Goal: Transaction & Acquisition: Purchase product/service

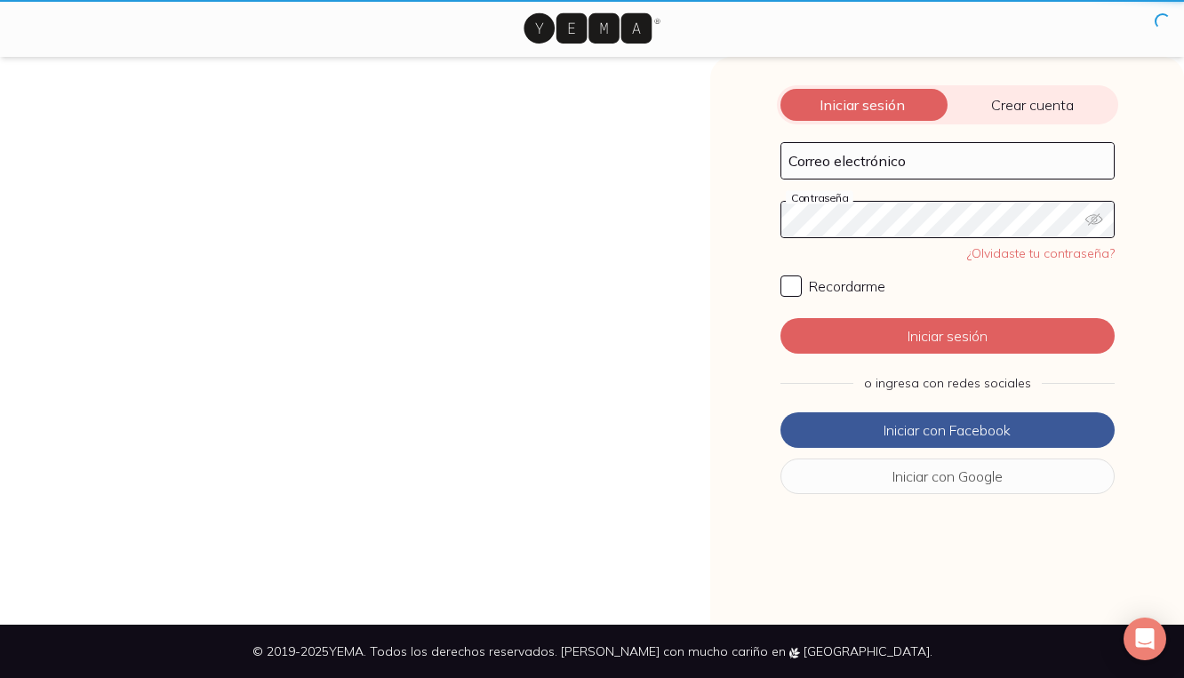
type input "[EMAIL_ADDRESS][DOMAIN_NAME]"
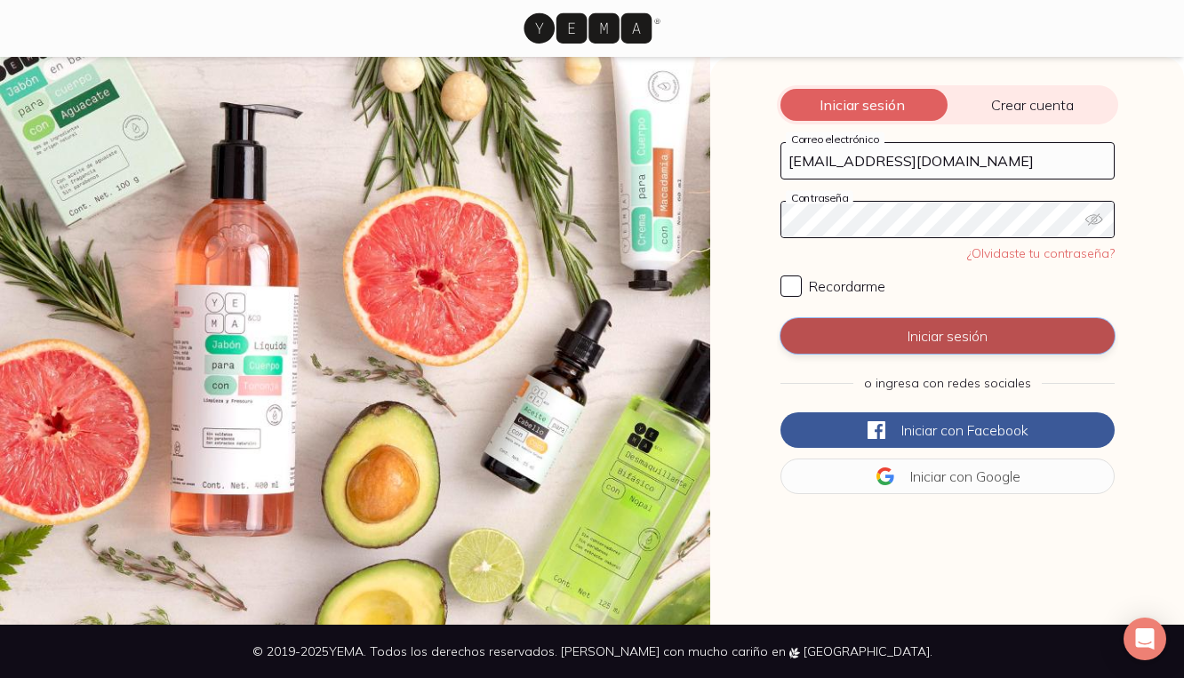
click at [936, 342] on button "Iniciar sesión" at bounding box center [948, 336] width 334 height 36
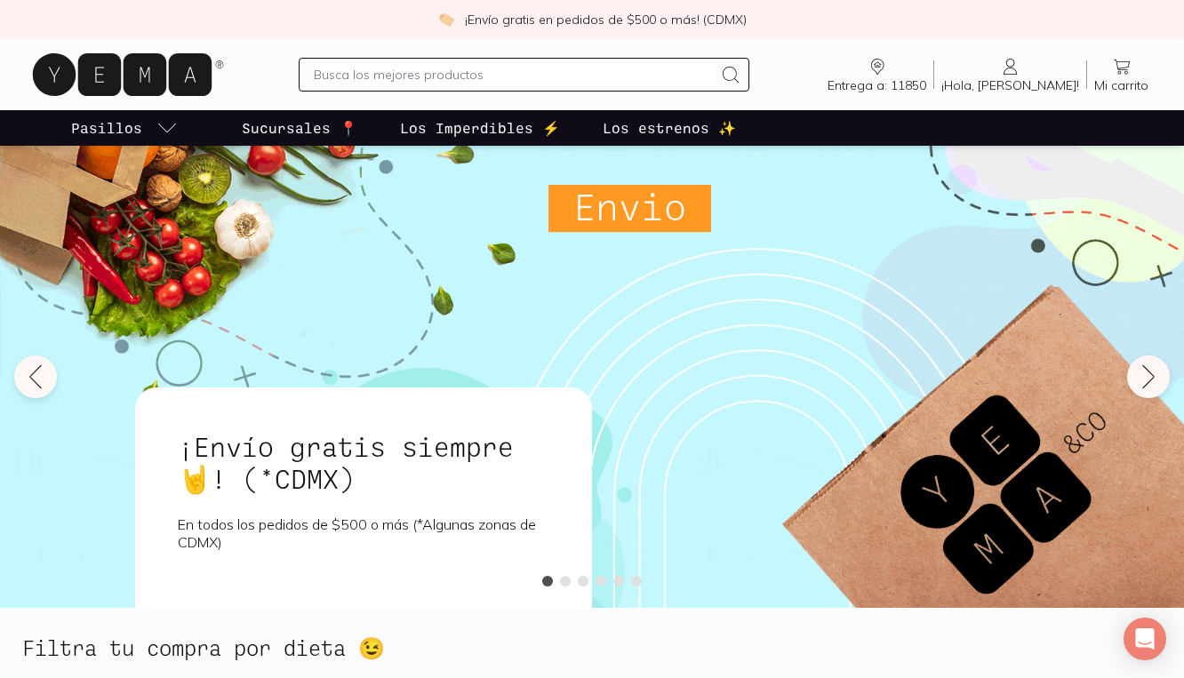
click at [1022, 64] on icon at bounding box center [1010, 66] width 21 height 21
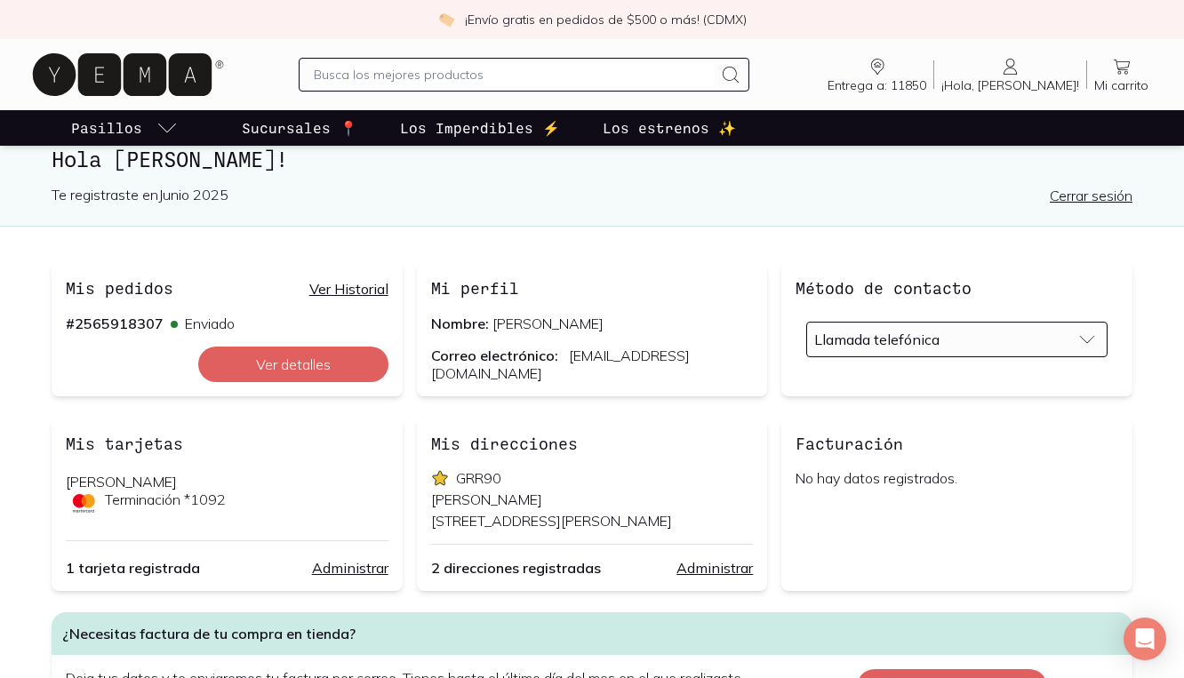
scroll to position [72, 0]
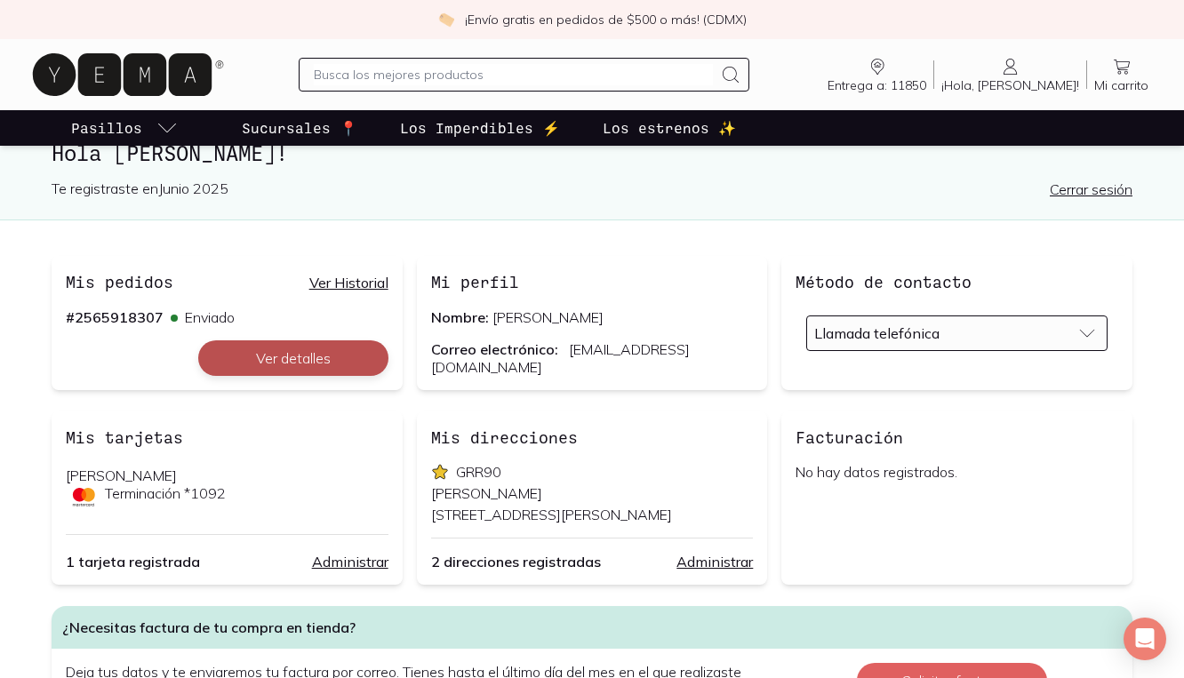
click at [265, 370] on button "Ver detalles" at bounding box center [293, 359] width 190 height 36
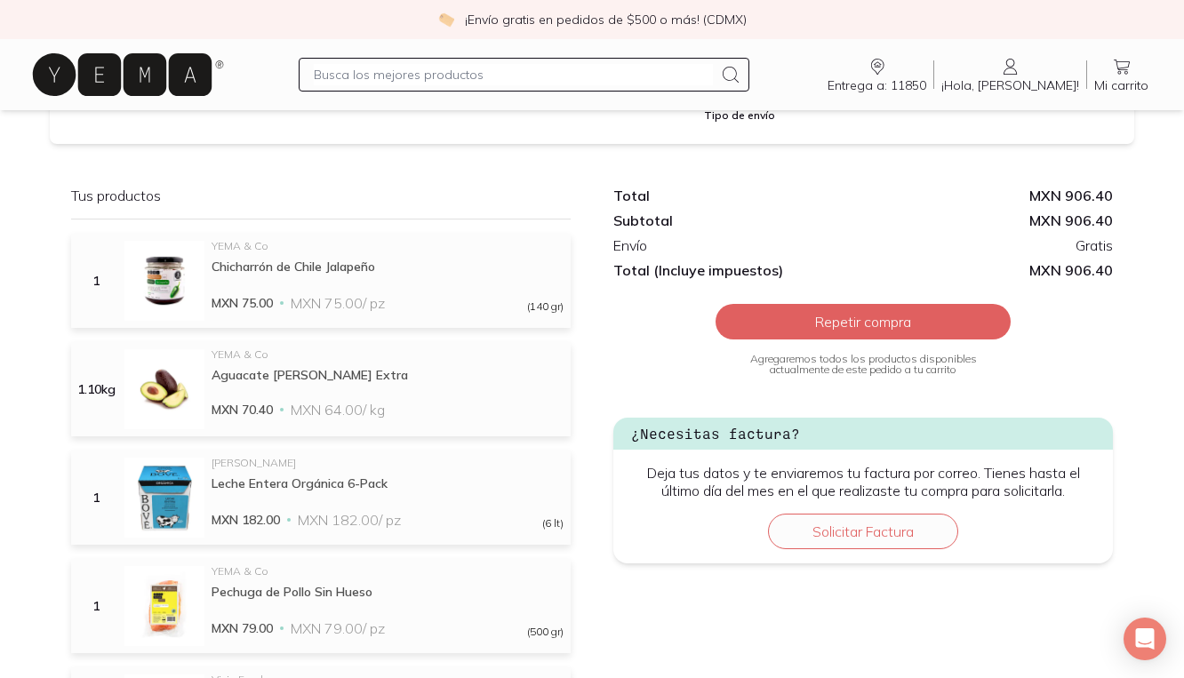
scroll to position [343, 0]
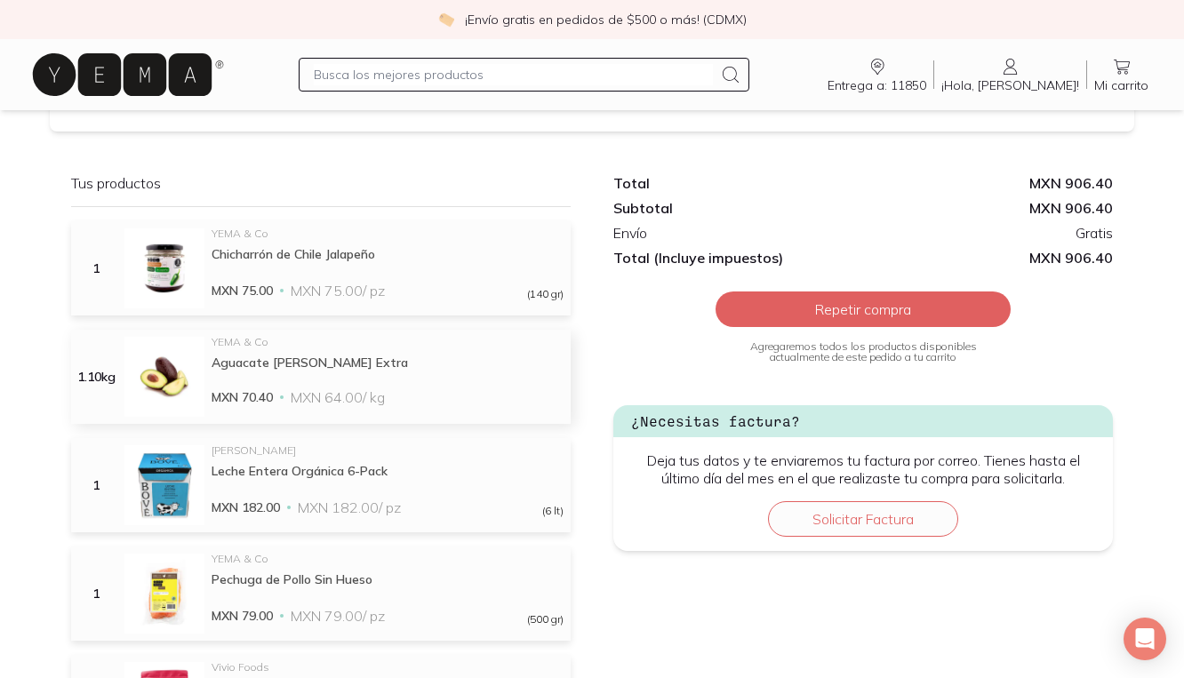
click at [249, 370] on div "Aguacate [PERSON_NAME] Extra" at bounding box center [388, 363] width 352 height 16
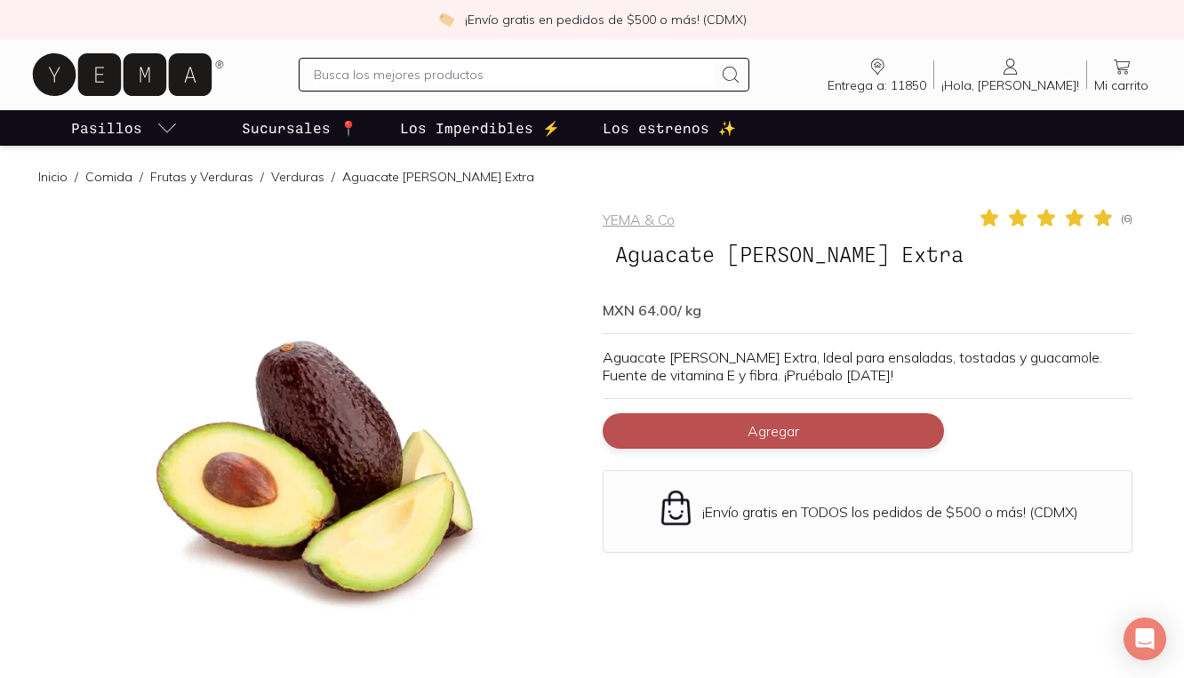
click at [772, 432] on span "Agregar" at bounding box center [774, 431] width 52 height 18
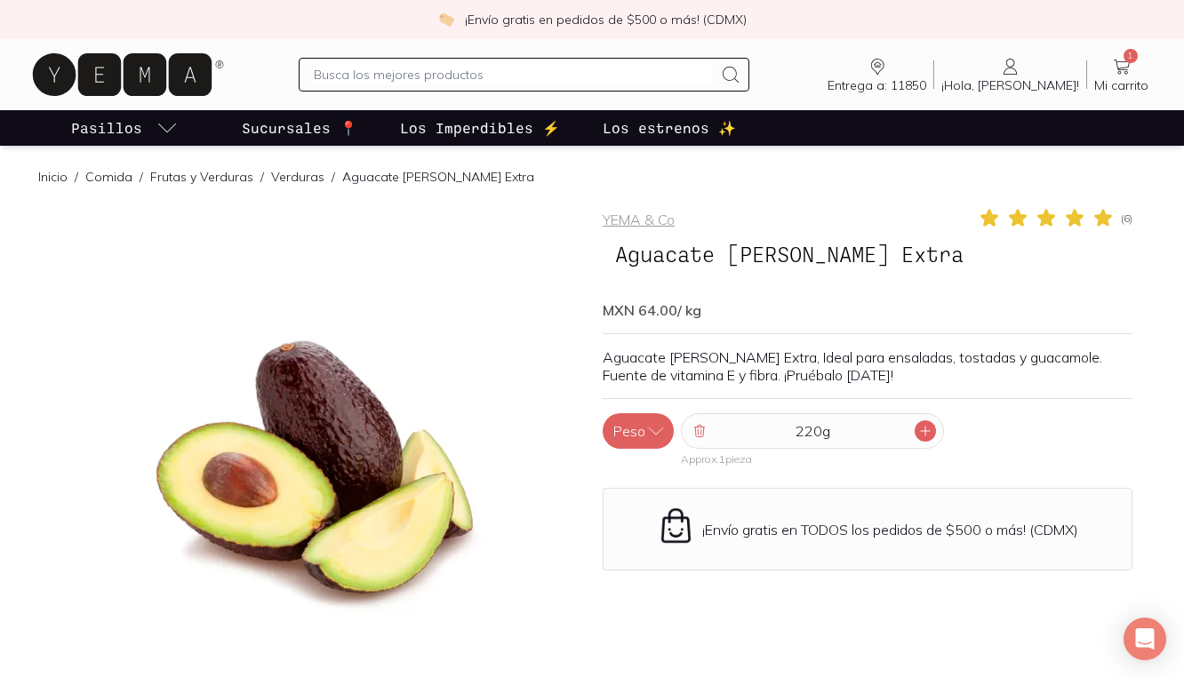
click at [921, 429] on icon at bounding box center [925, 431] width 14 height 14
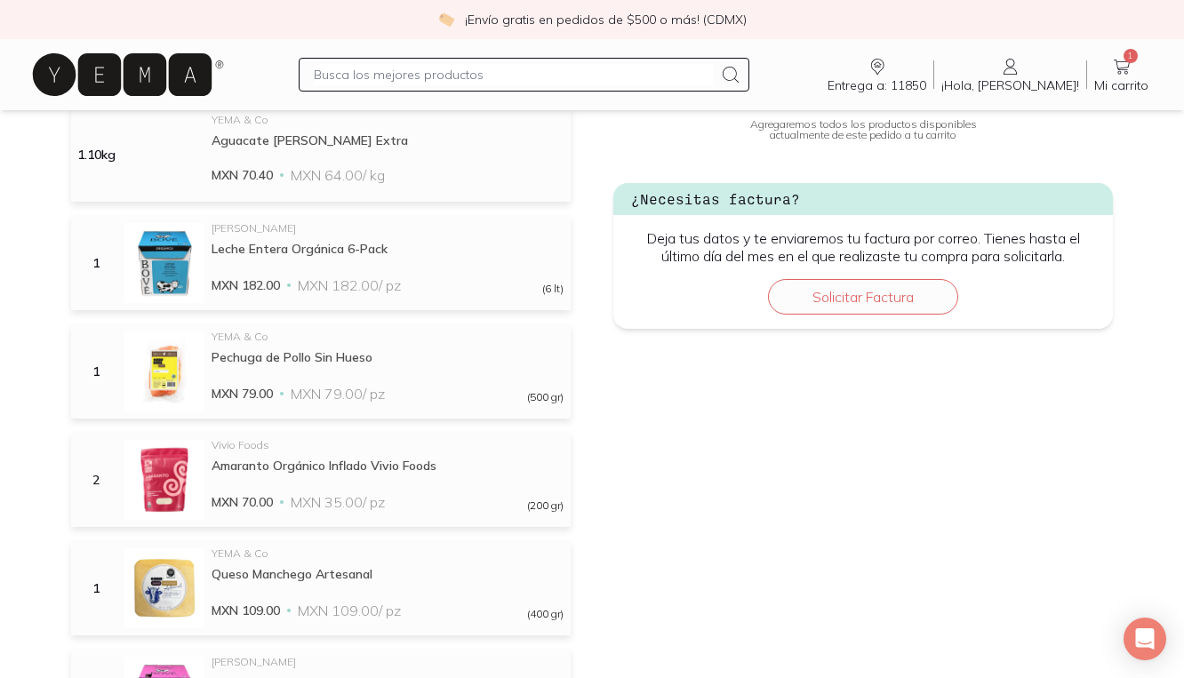
scroll to position [566, 0]
click at [335, 350] on div "Pechuga de Pollo Sin Hueso" at bounding box center [388, 357] width 352 height 16
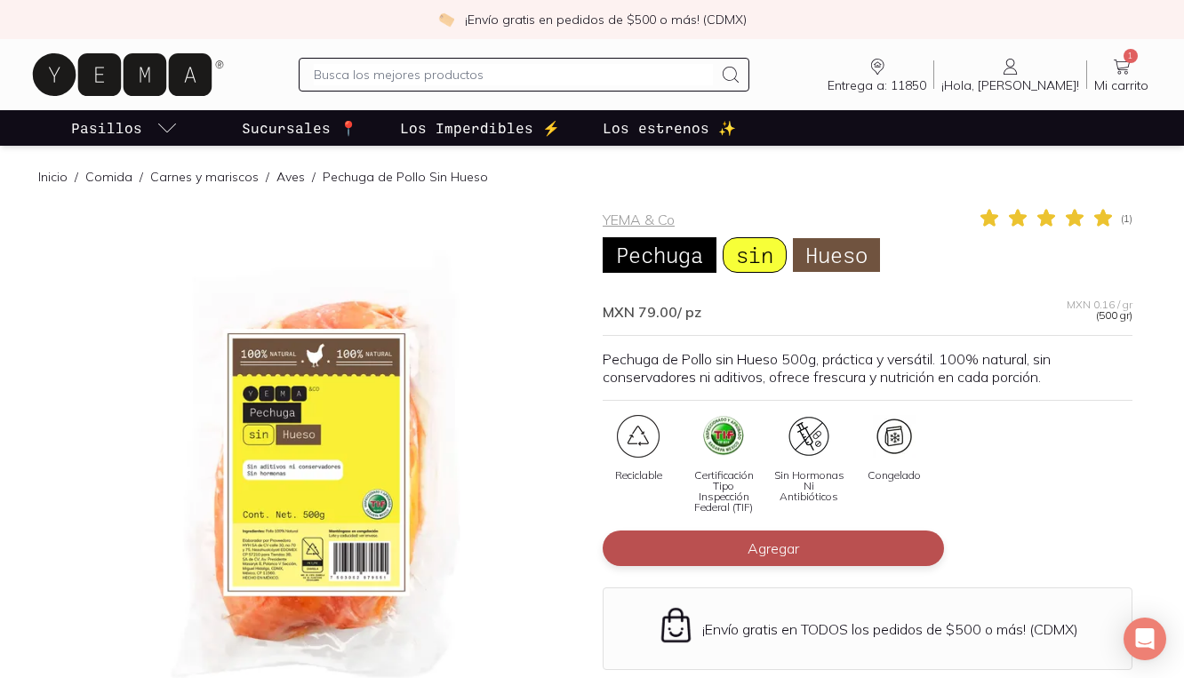
click at [690, 544] on button "Agregar" at bounding box center [773, 549] width 341 height 36
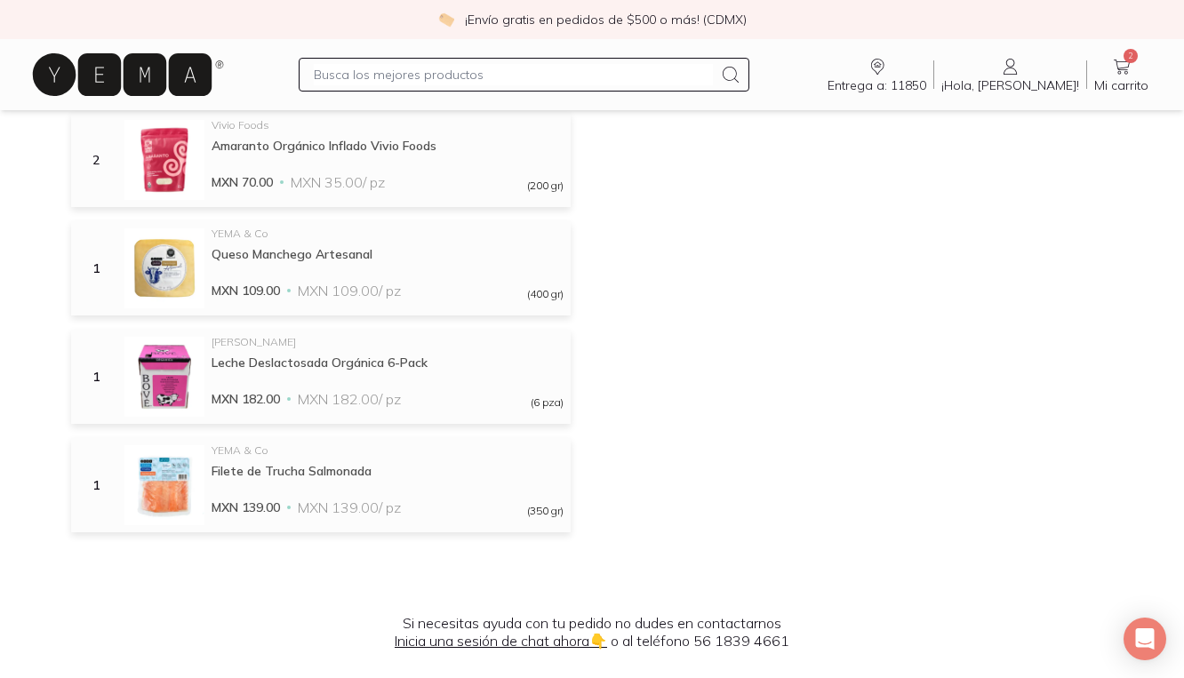
scroll to position [895, 0]
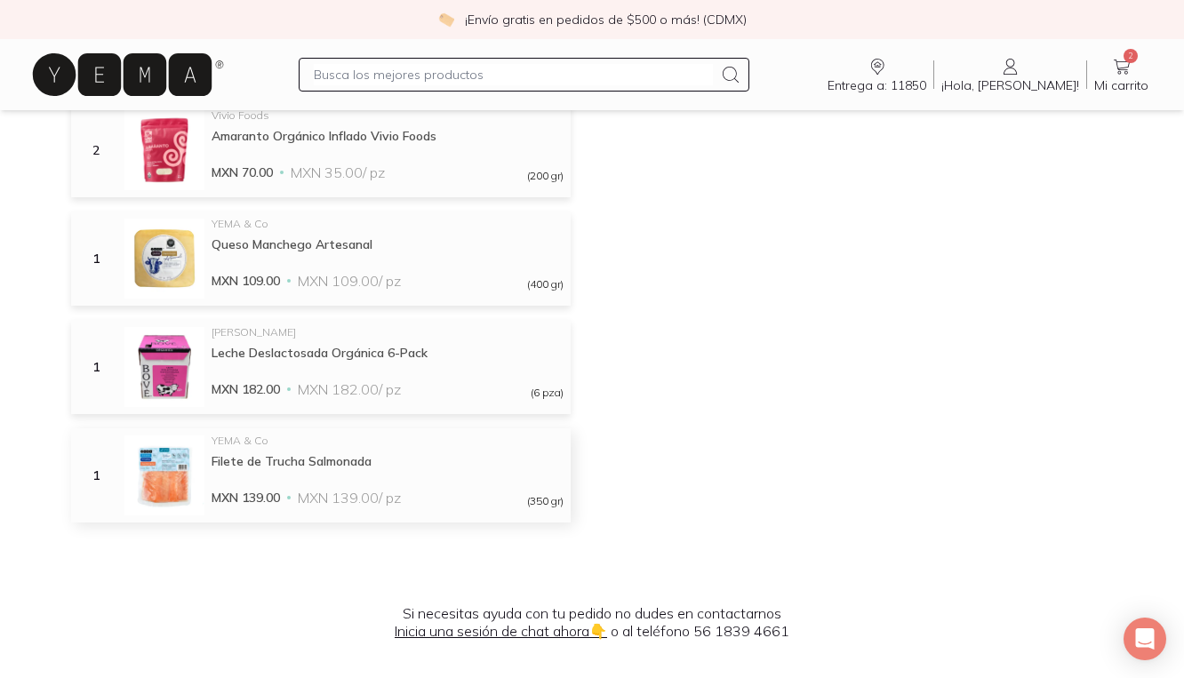
click at [263, 461] on div "Filete de Trucha Salmonada" at bounding box center [388, 461] width 352 height 16
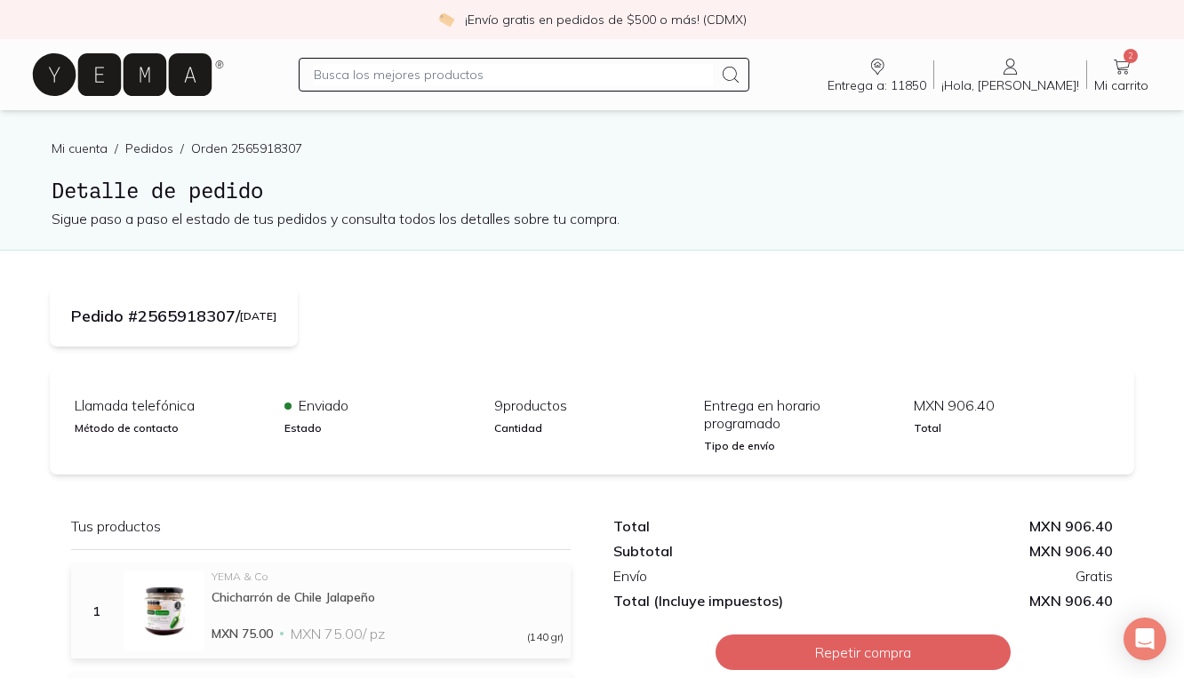
click at [397, 79] on input "text" at bounding box center [513, 74] width 399 height 21
type input "pescado"
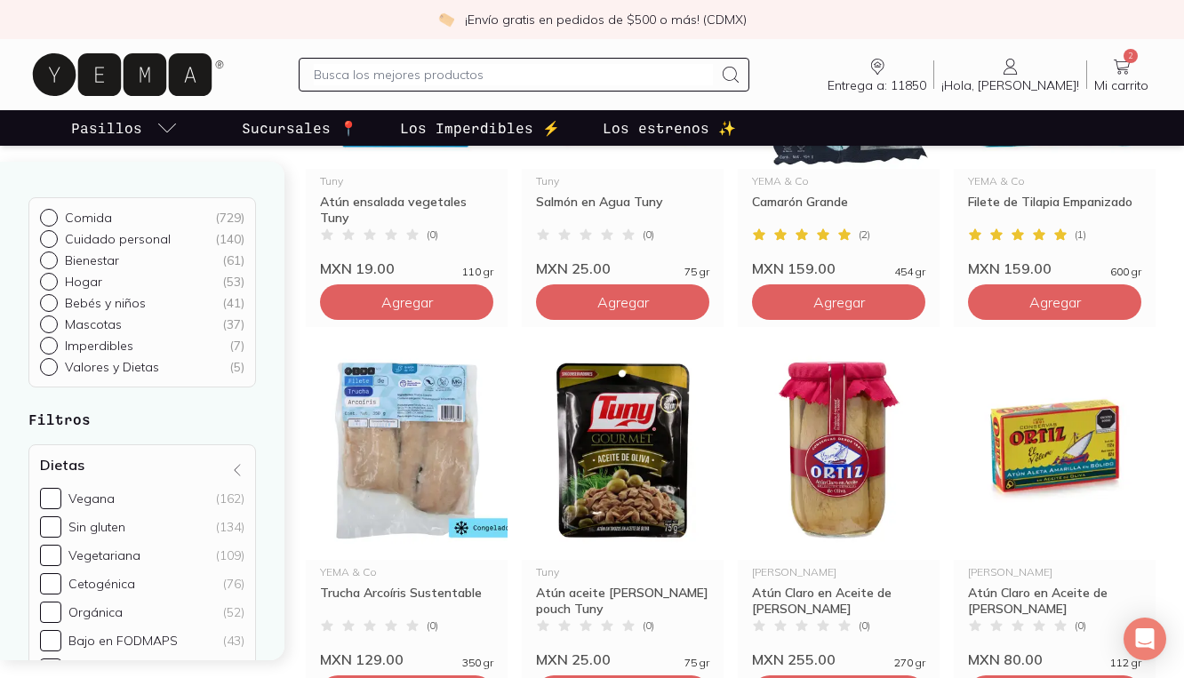
scroll to position [560, 0]
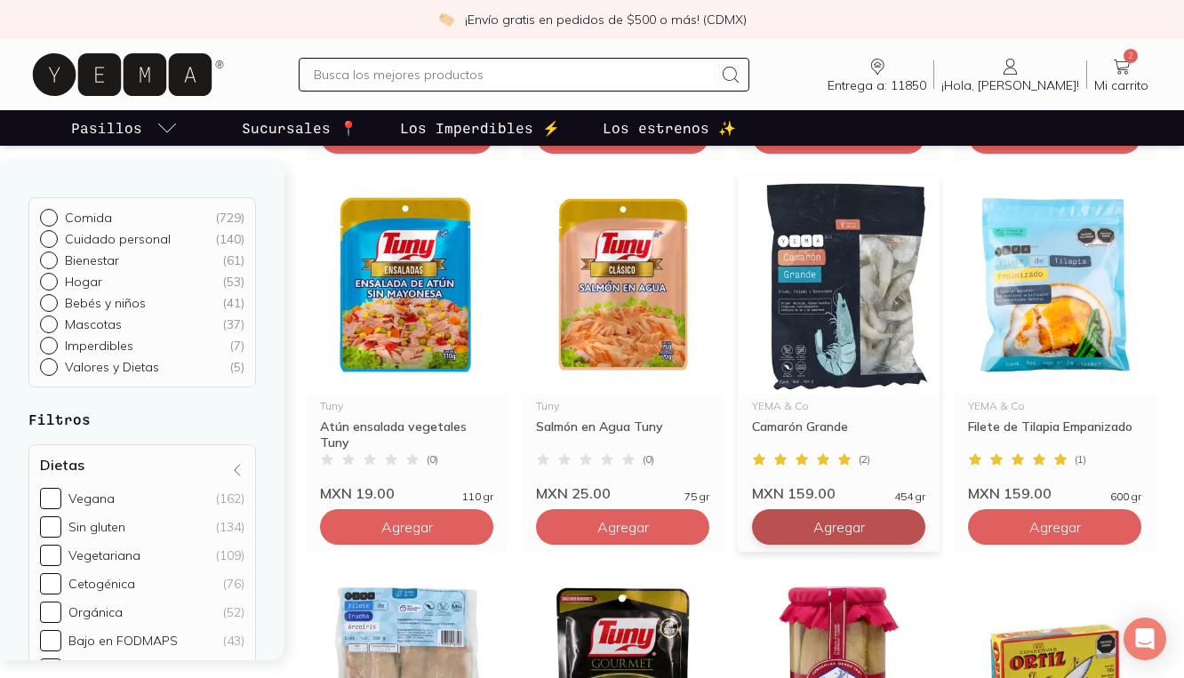
click at [433, 145] on span "Agregar" at bounding box center [407, 136] width 52 height 18
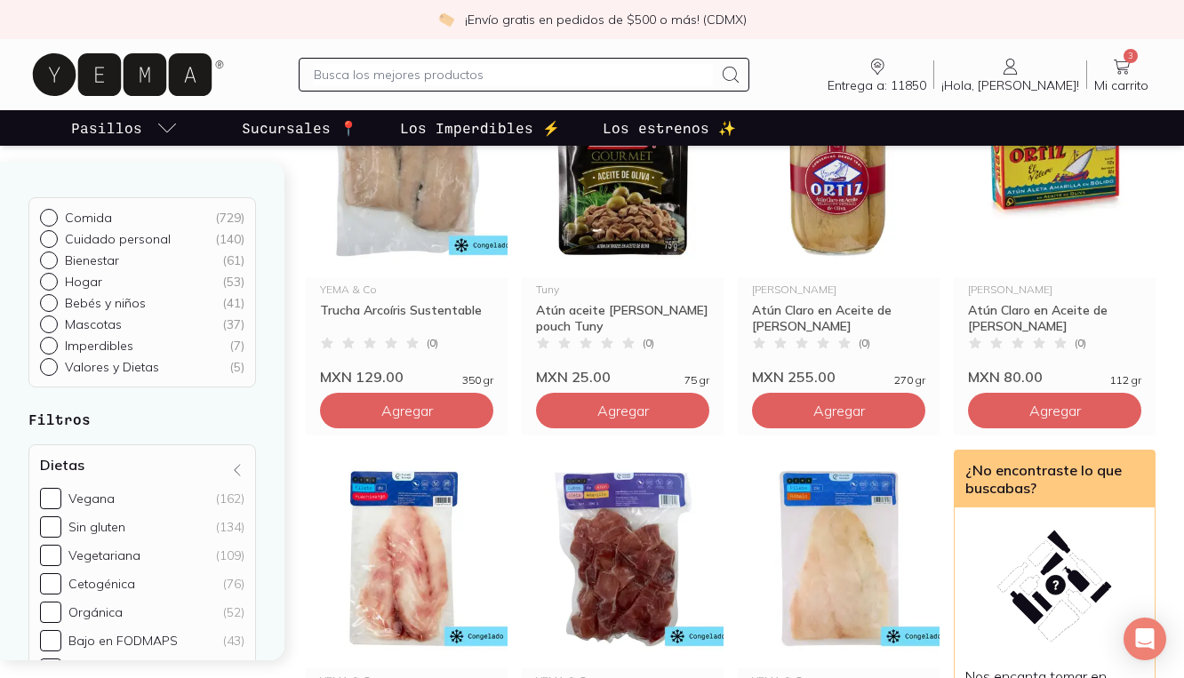
scroll to position [981, 0]
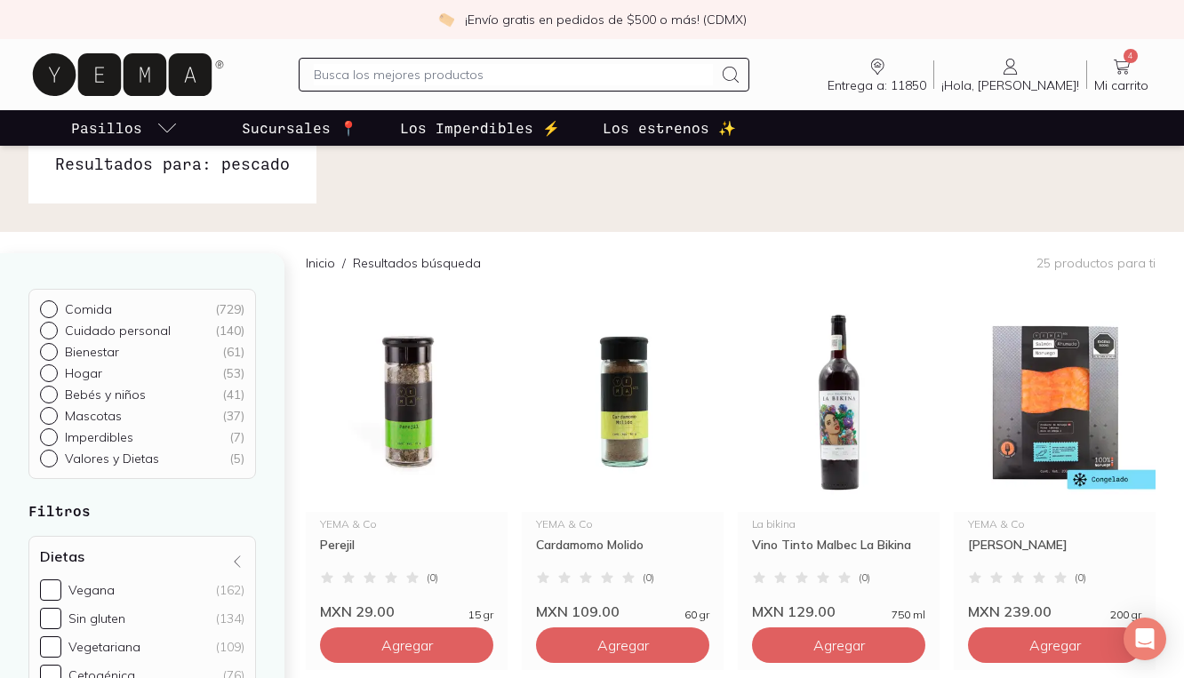
scroll to position [0, 0]
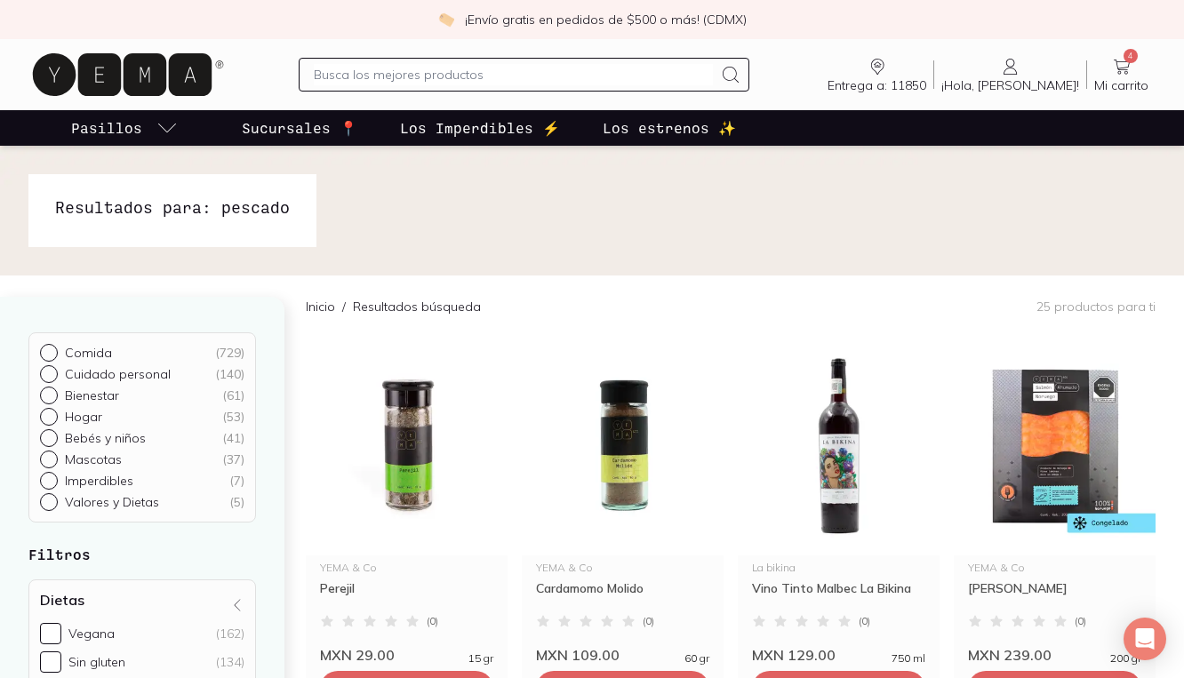
click at [1130, 59] on span "4" at bounding box center [1131, 56] width 14 height 14
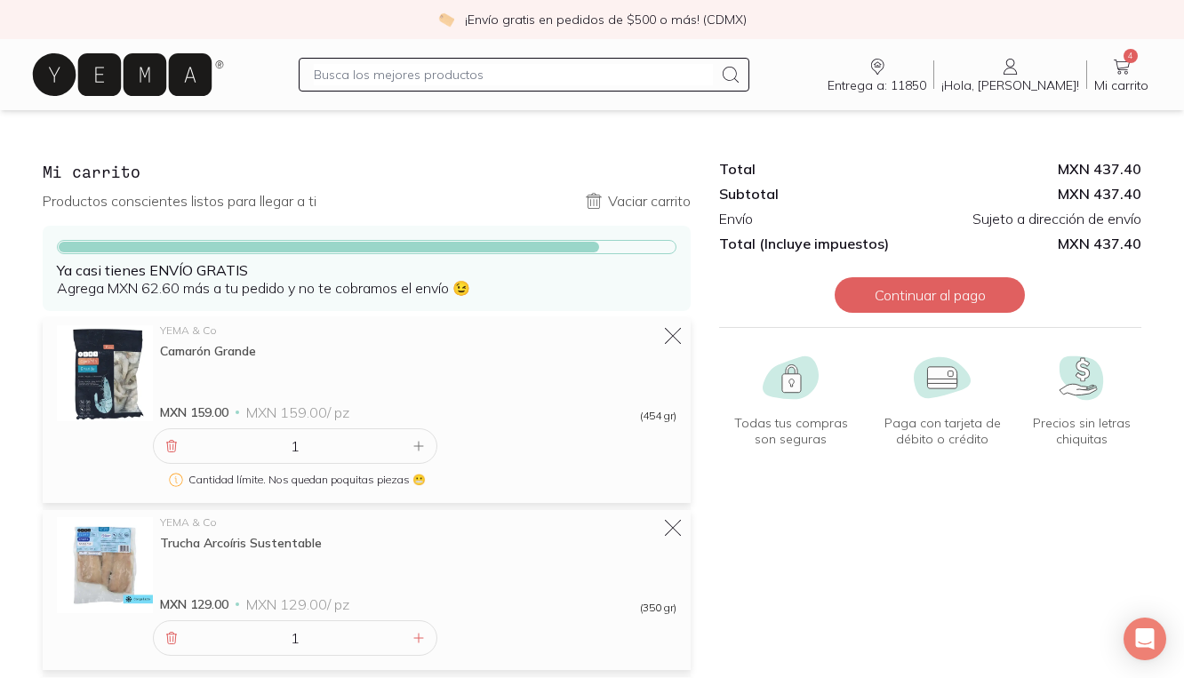
click at [1055, 67] on link "¡Hola, [PERSON_NAME]! [PERSON_NAME]" at bounding box center [1011, 74] width 152 height 37
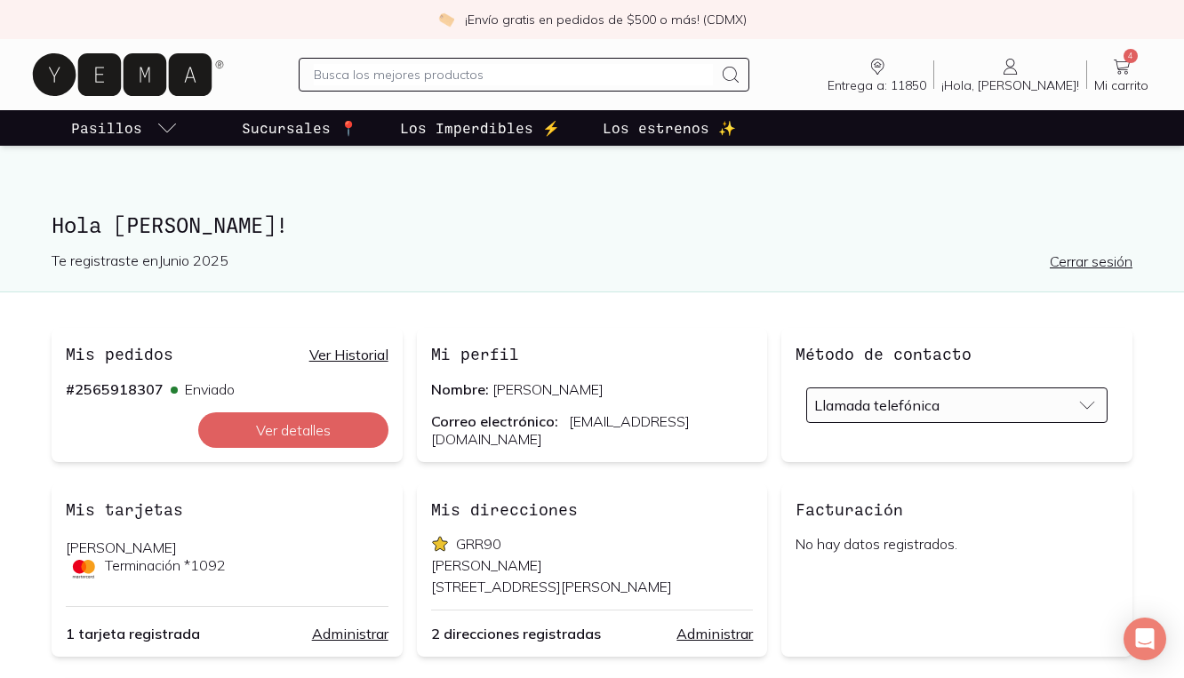
click at [329, 353] on link "Ver Historial" at bounding box center [348, 355] width 79 height 18
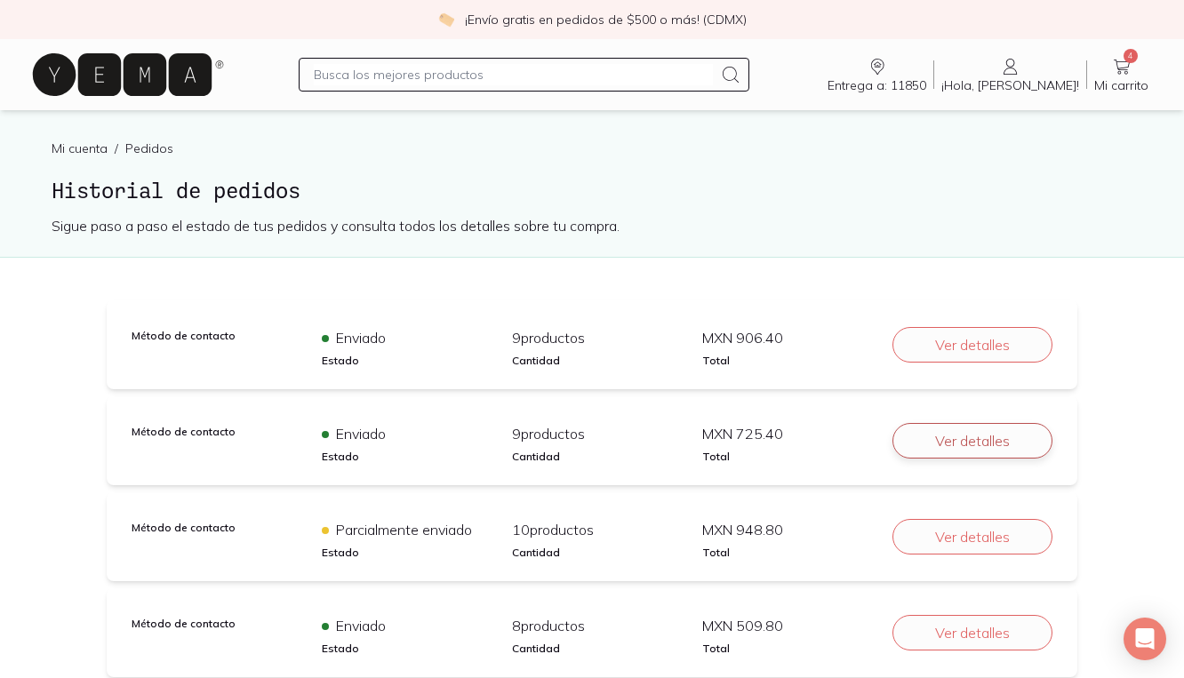
click at [952, 442] on button "Ver detalles" at bounding box center [973, 441] width 160 height 36
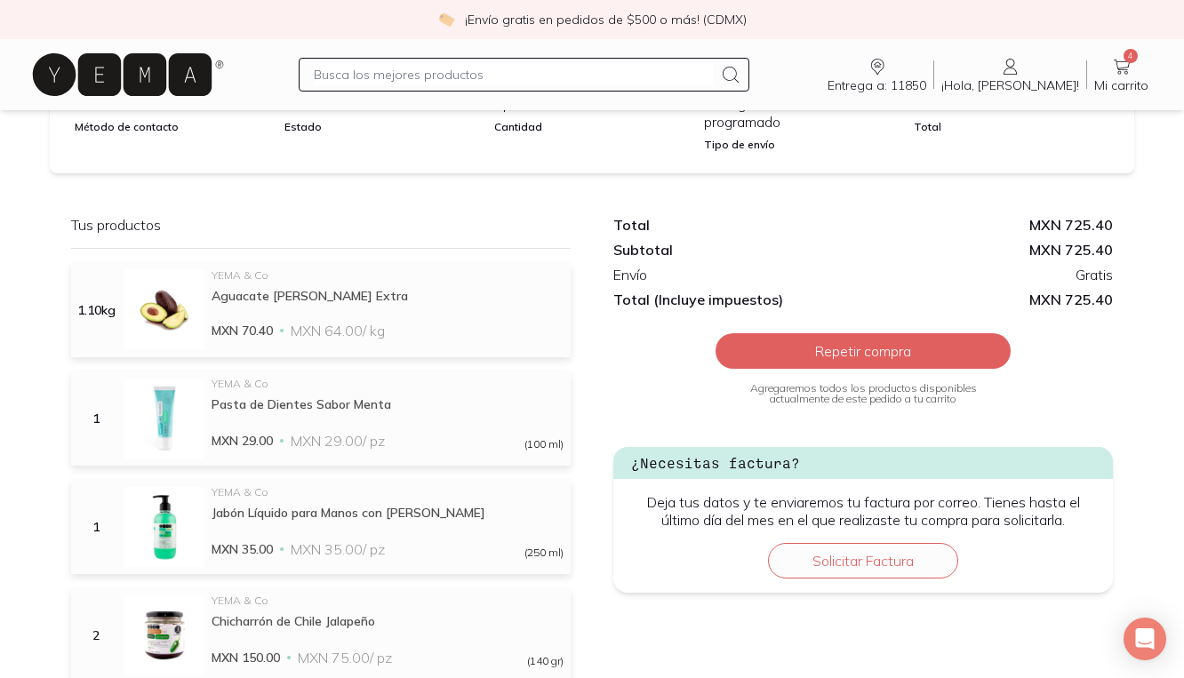
scroll to position [302, 0]
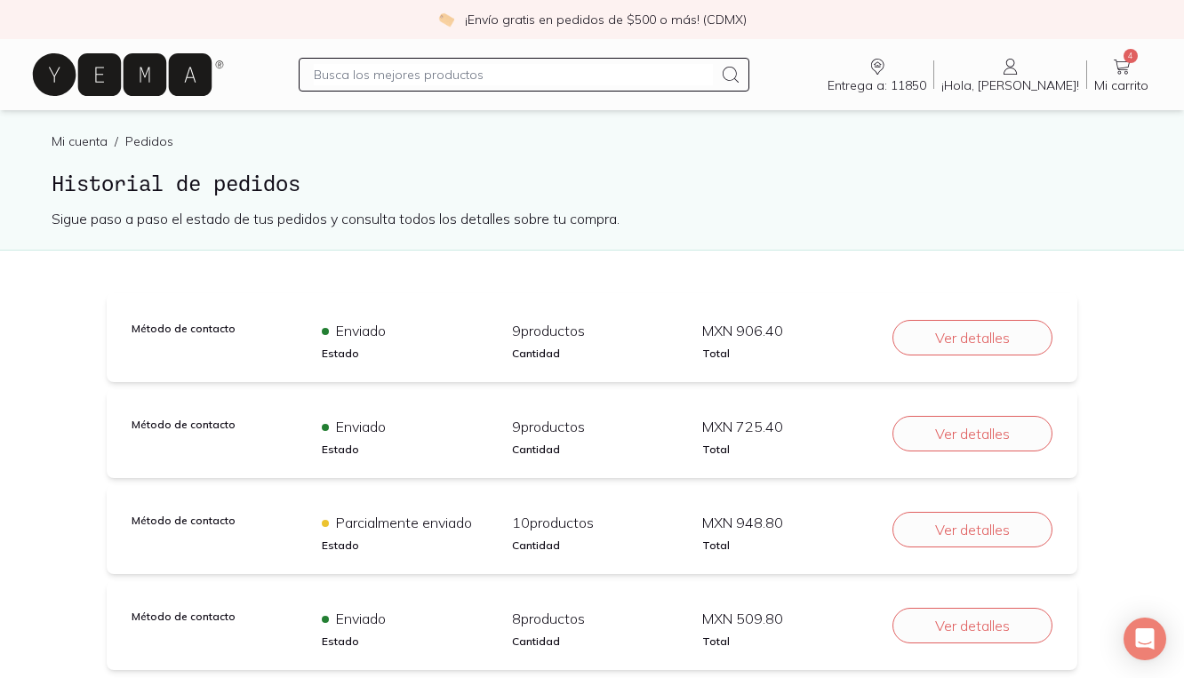
scroll to position [8, 0]
click at [934, 521] on button "Ver detalles" at bounding box center [973, 529] width 160 height 36
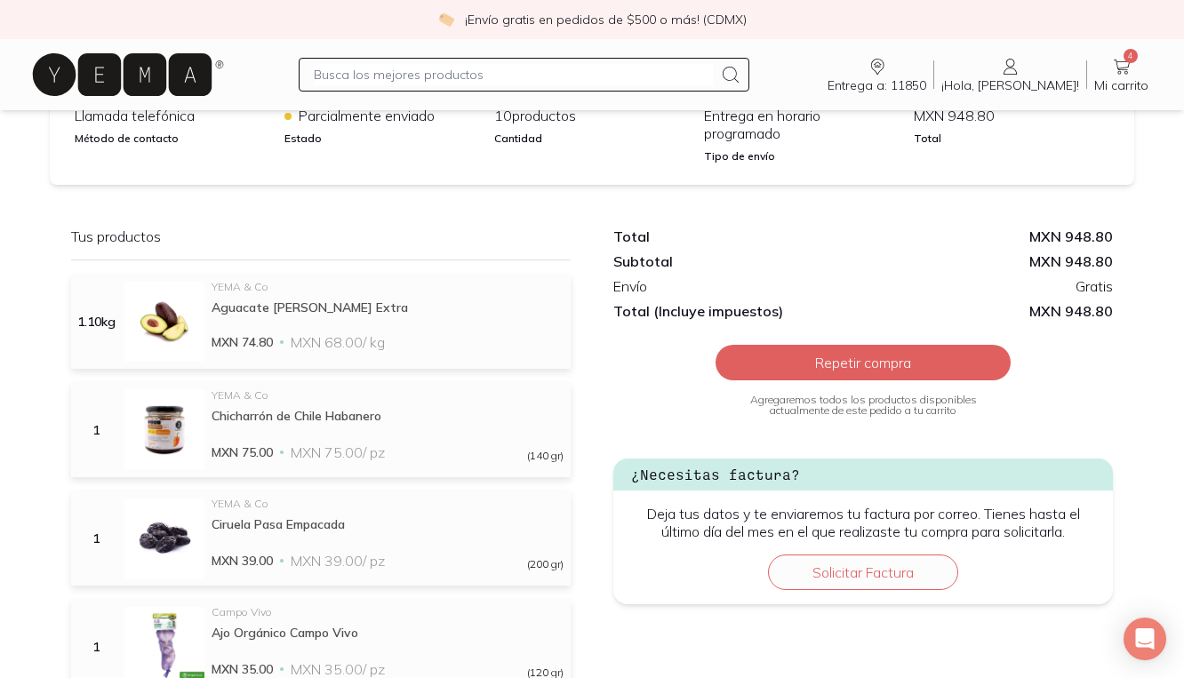
scroll to position [375, 0]
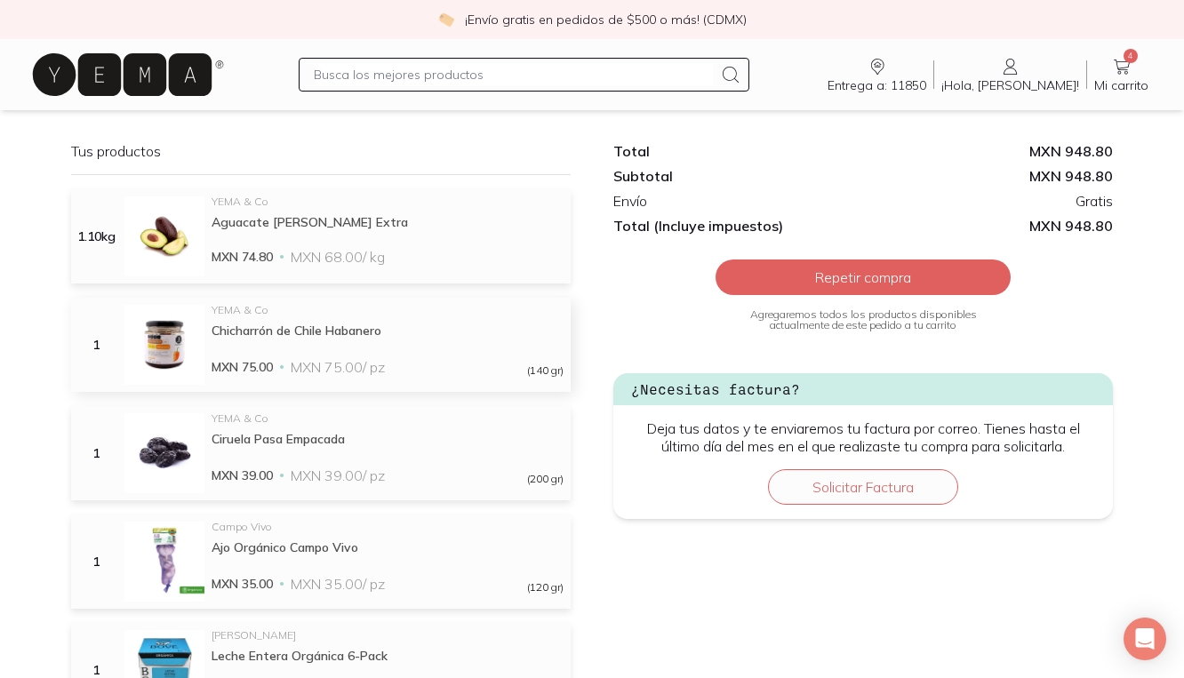
click at [437, 350] on div "MXN 75.00 MXN 75.00 / pz (140 gr)" at bounding box center [388, 360] width 352 height 32
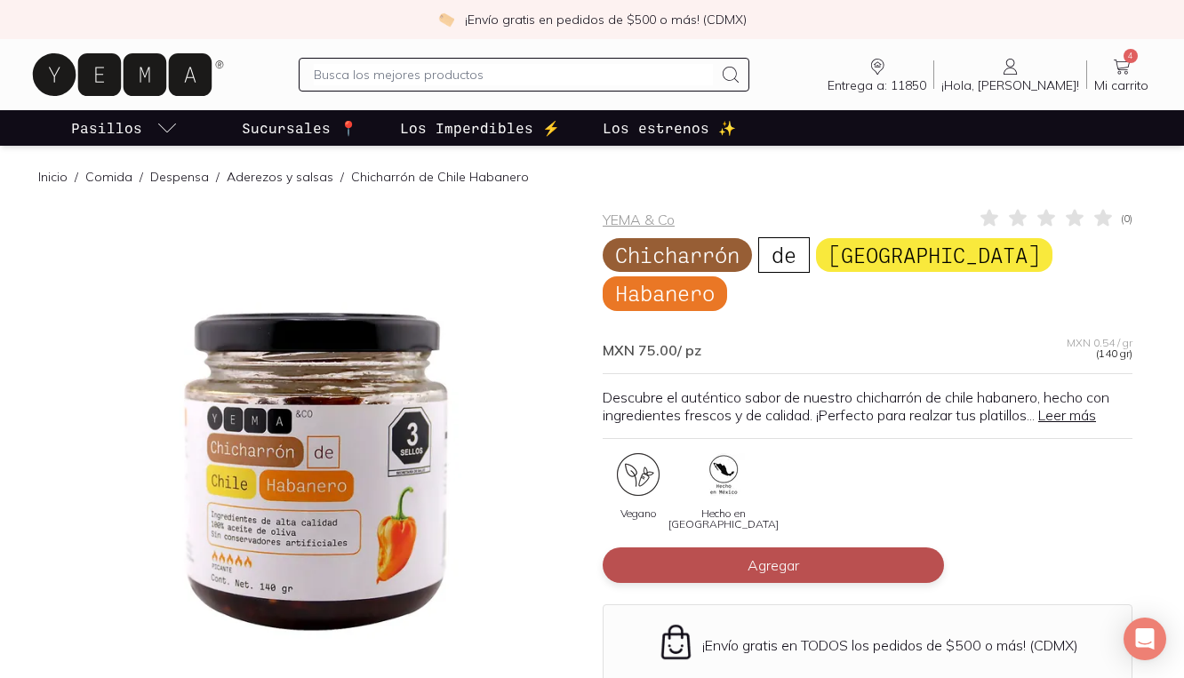
click at [686, 548] on button "Agregar" at bounding box center [773, 566] width 341 height 36
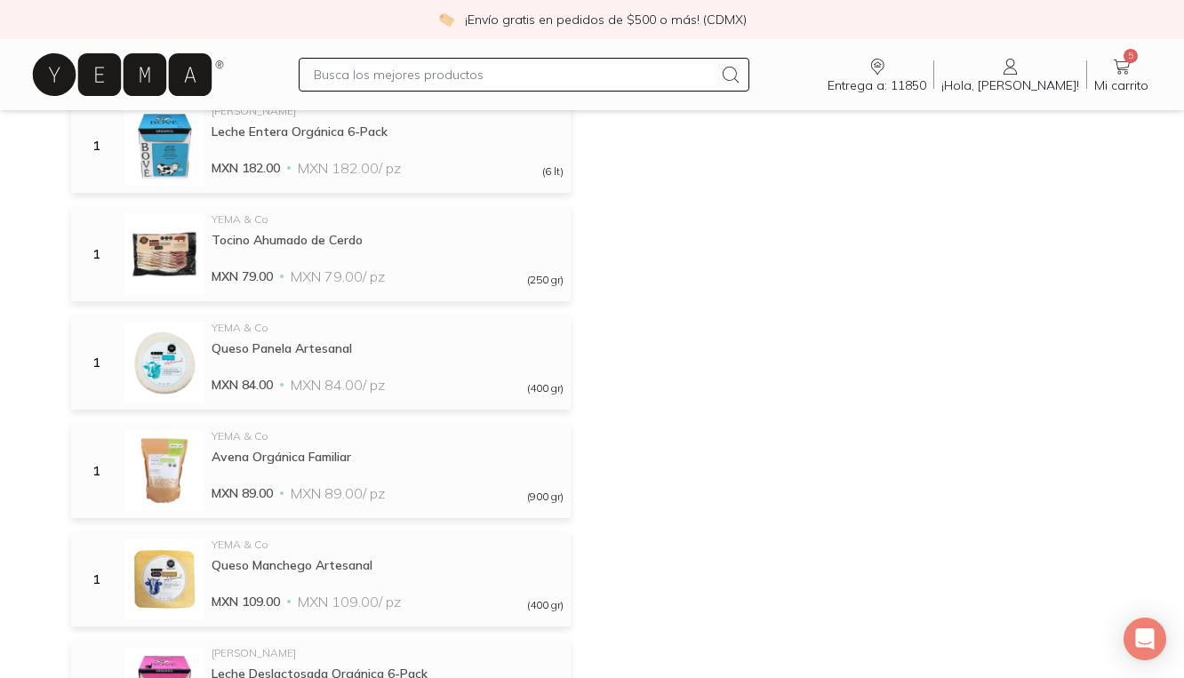
scroll to position [882, 0]
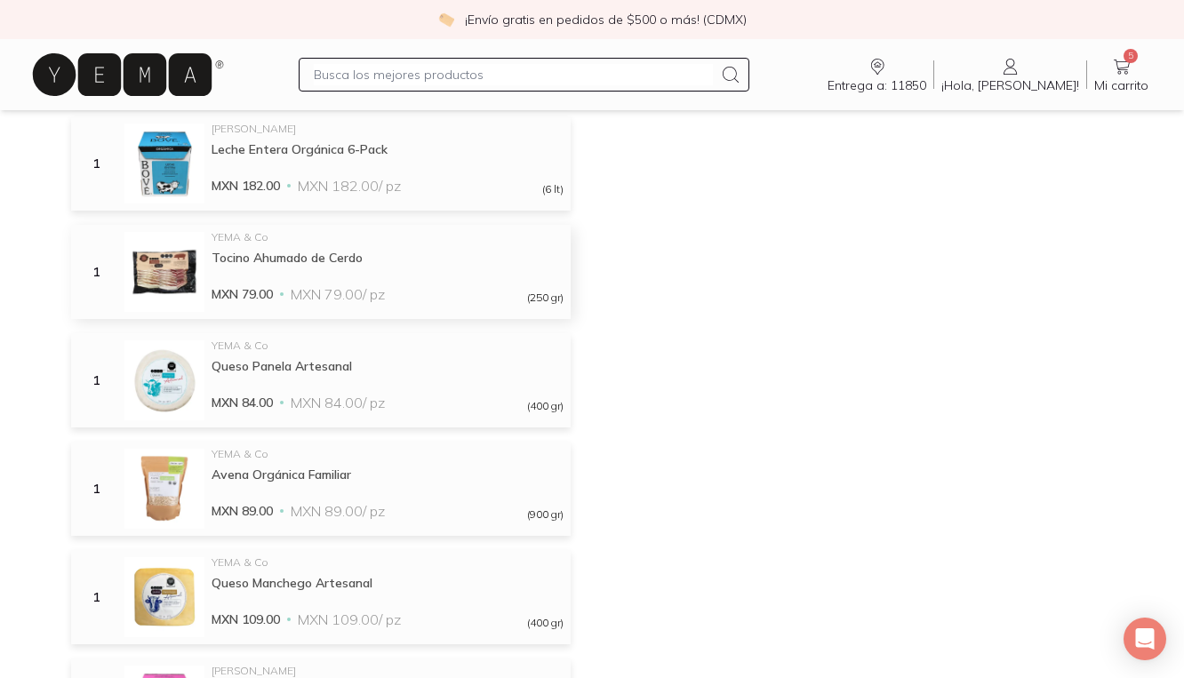
click at [274, 266] on div "Tocino Ahumado de Cerdo" at bounding box center [388, 258] width 352 height 16
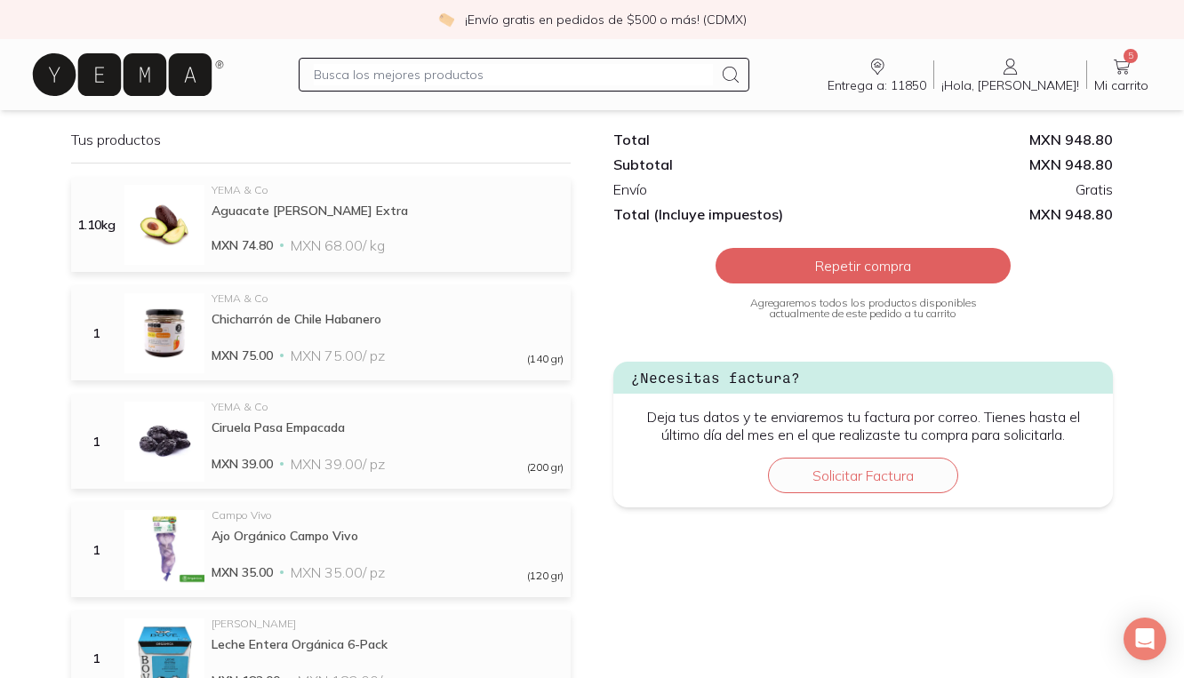
scroll to position [389, 0]
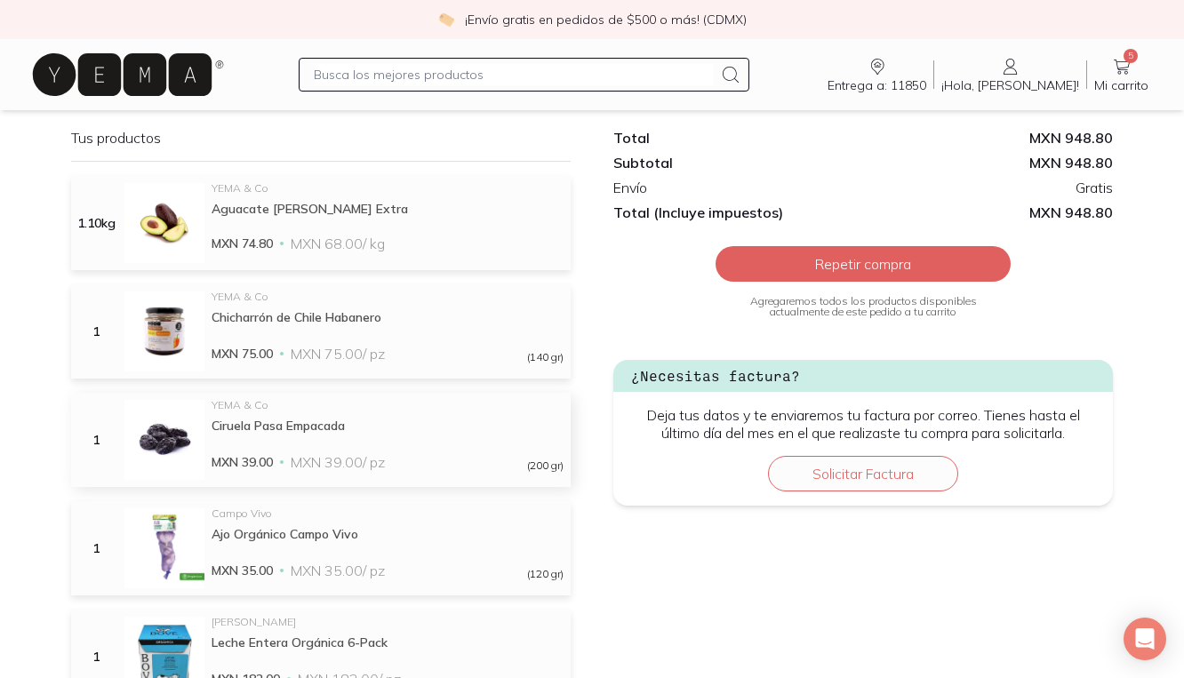
click at [266, 437] on div "YEMA & Co Ciruela Pasa Empacada MXN 39.00 MXN 39.00 / pz (200 gr)" at bounding box center [388, 440] width 352 height 80
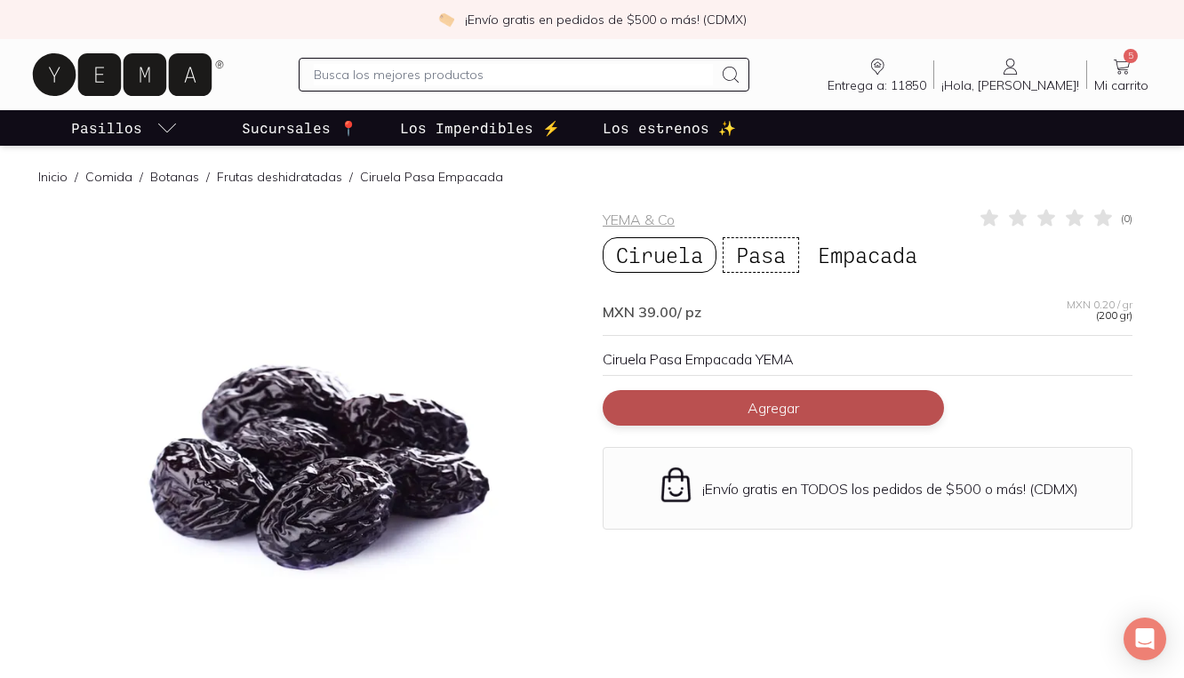
click at [652, 404] on button "Agregar" at bounding box center [773, 408] width 341 height 36
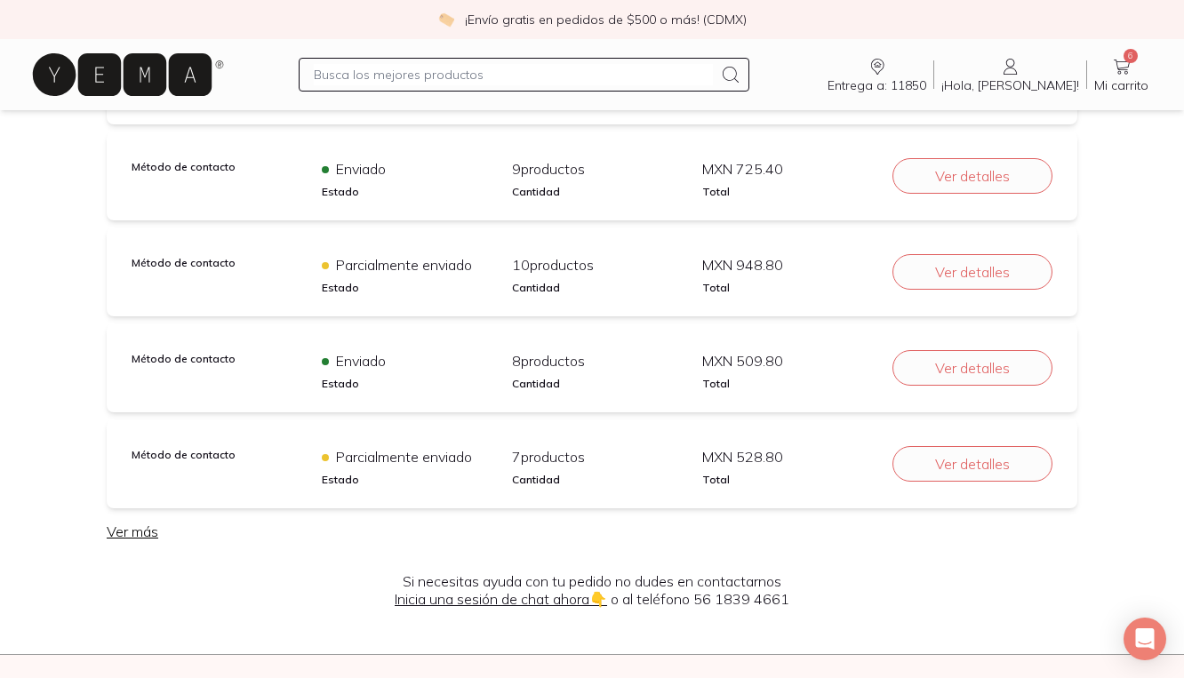
scroll to position [218, 0]
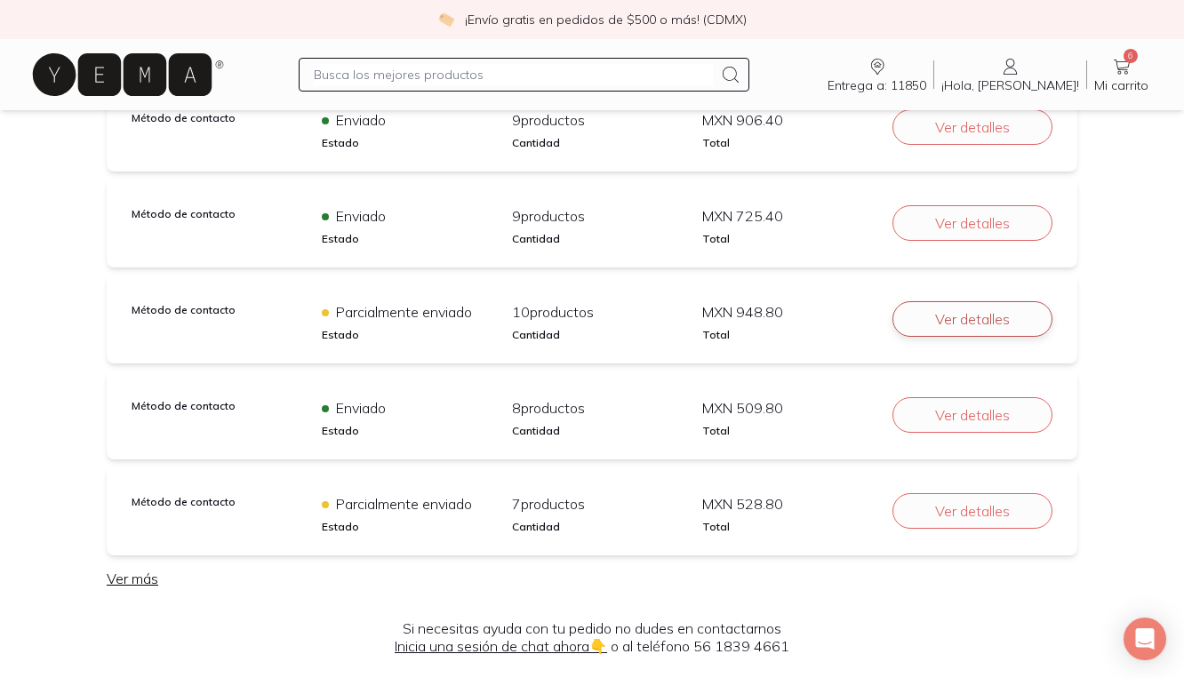
click at [943, 321] on button "Ver detalles" at bounding box center [973, 319] width 160 height 36
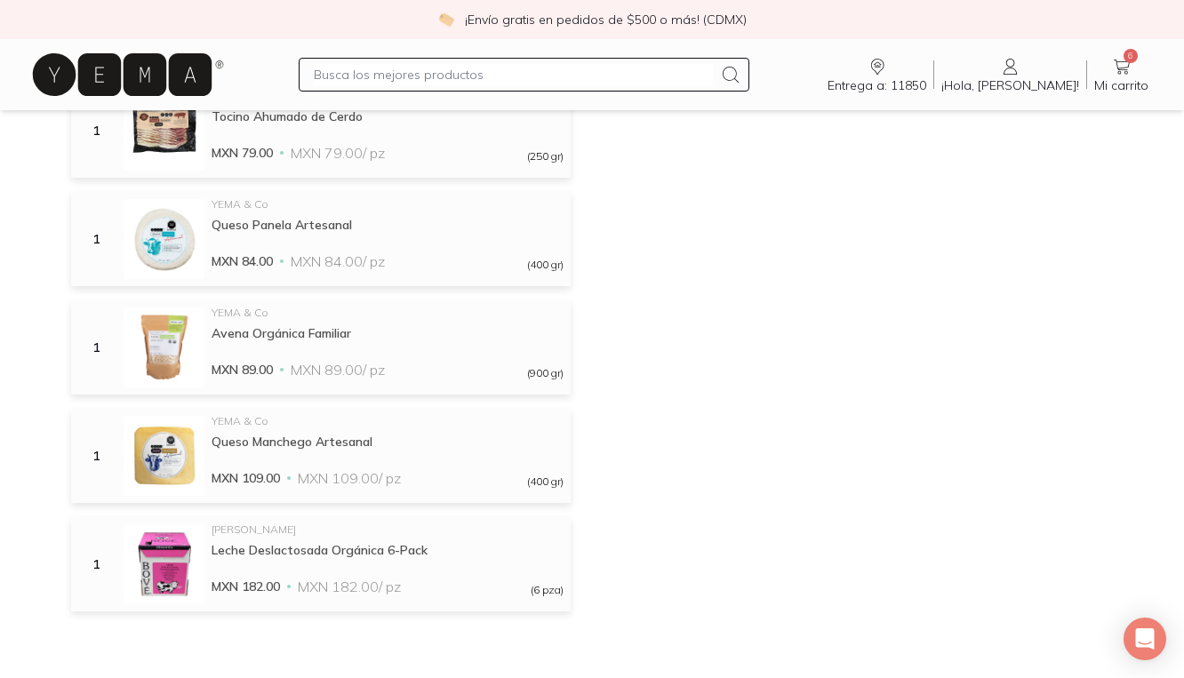
scroll to position [1129, 0]
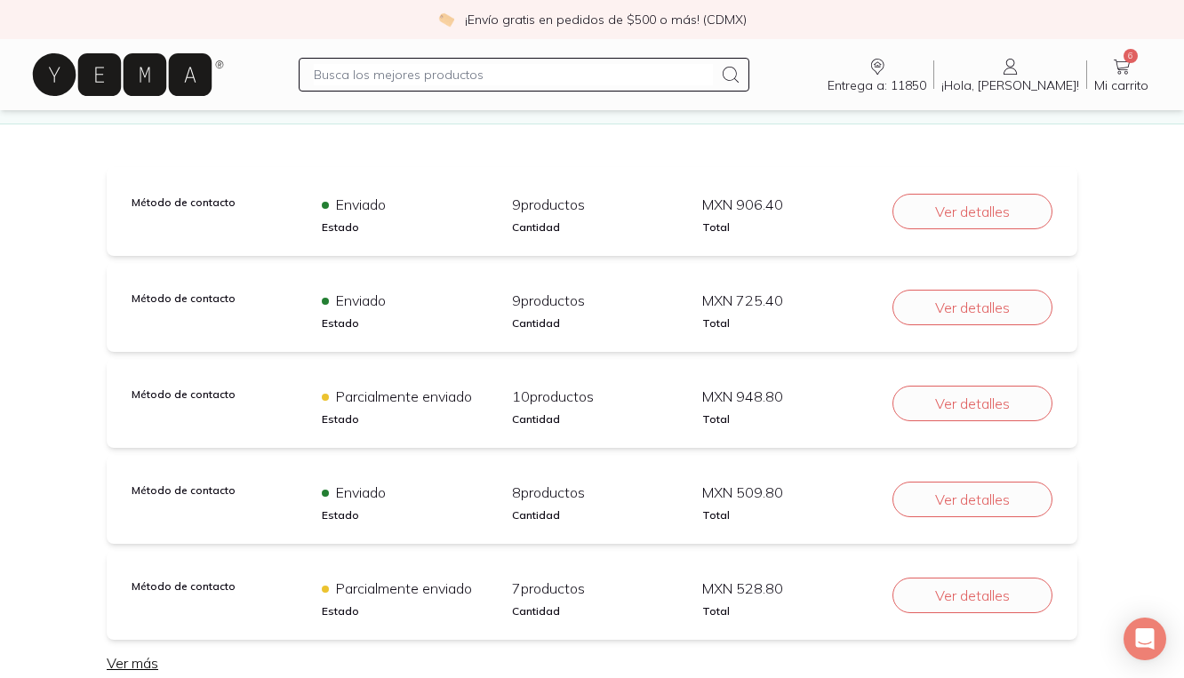
scroll to position [205, 0]
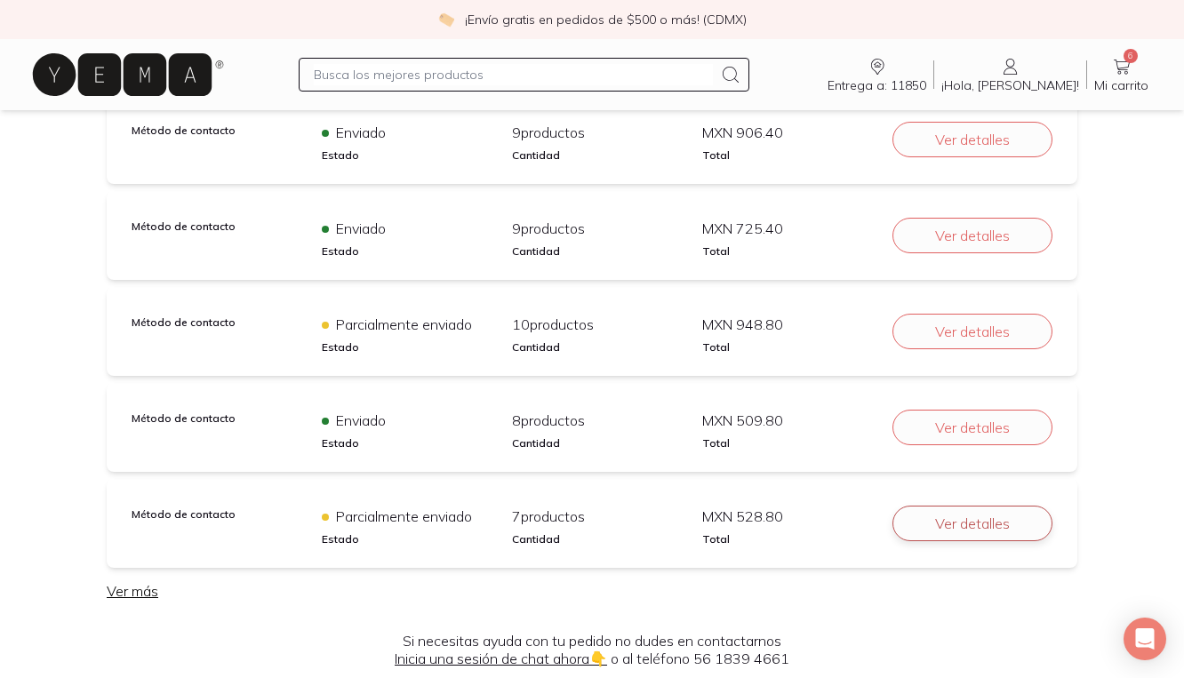
click at [954, 514] on button "Ver detalles" at bounding box center [973, 524] width 160 height 36
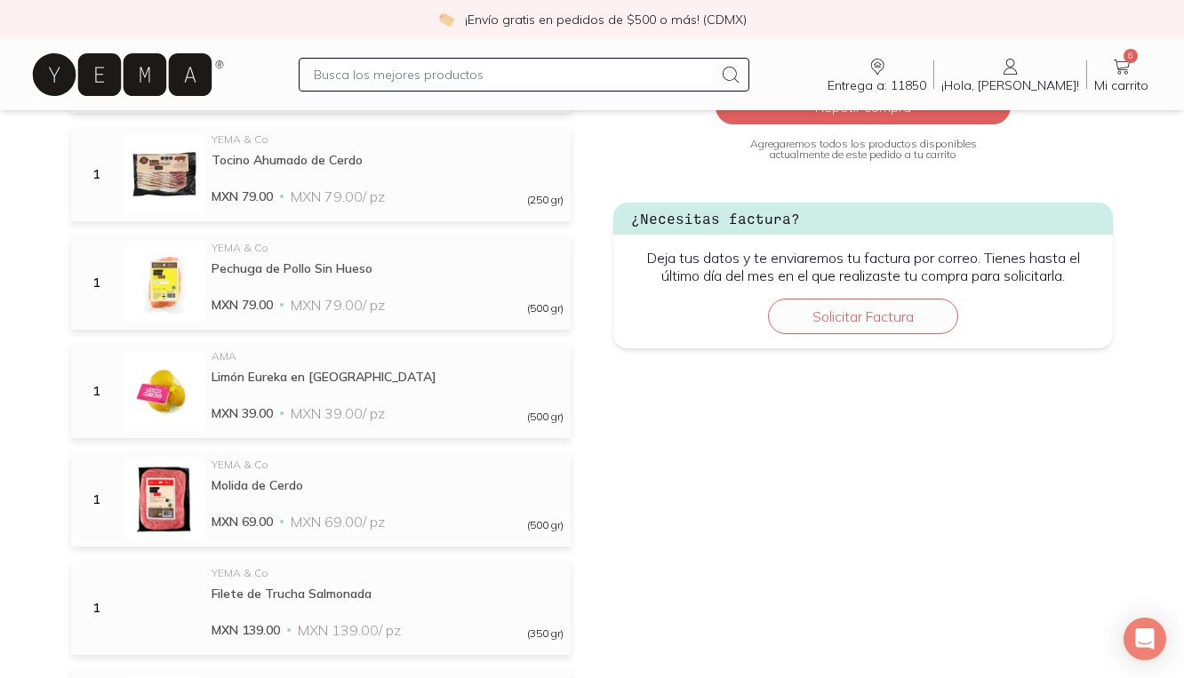
scroll to position [559, 0]
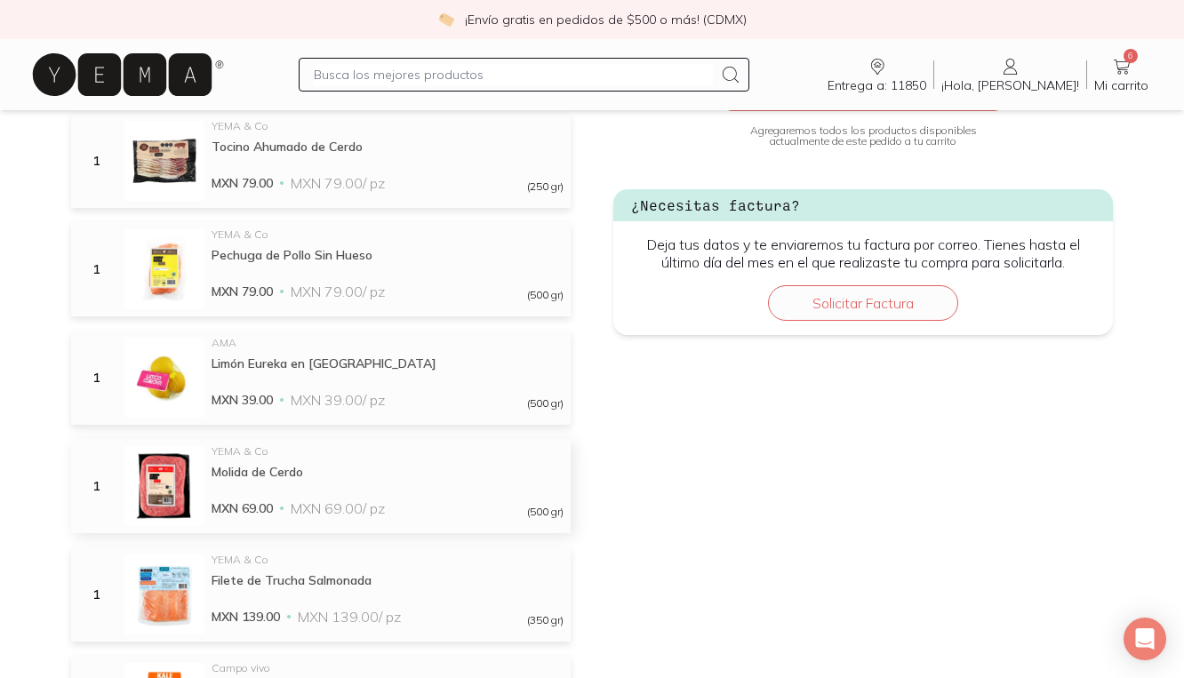
click at [300, 474] on div "Molida de Cerdo" at bounding box center [388, 472] width 352 height 16
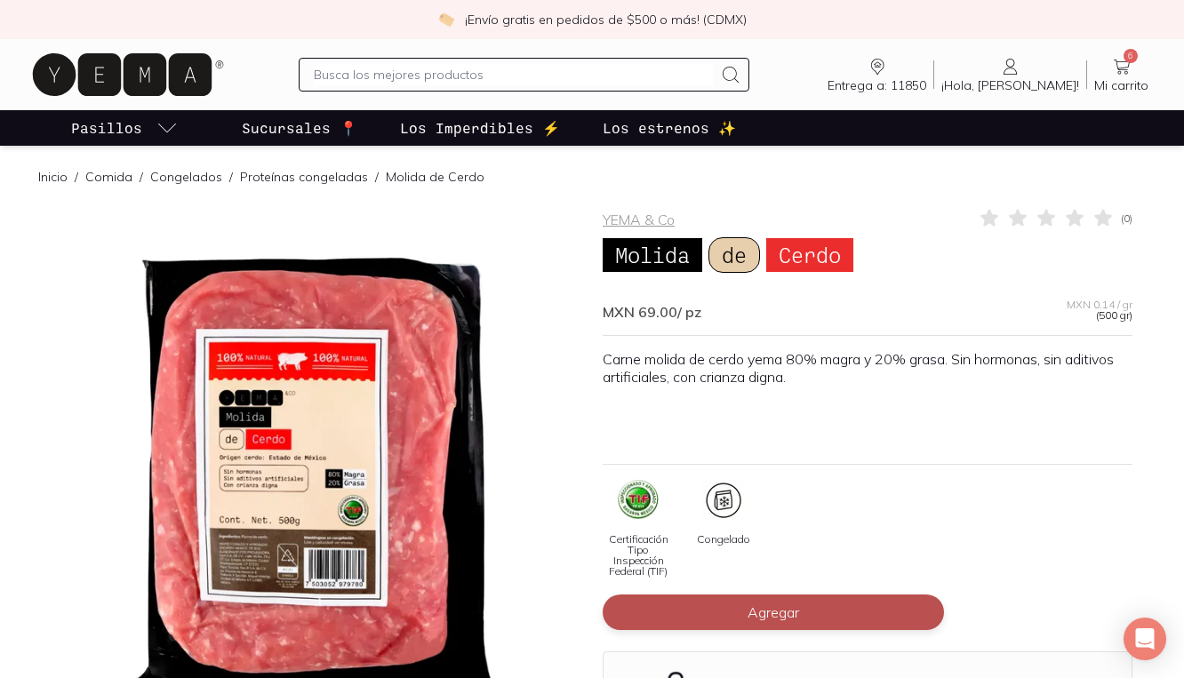
click at [646, 611] on button "Agregar" at bounding box center [773, 613] width 341 height 36
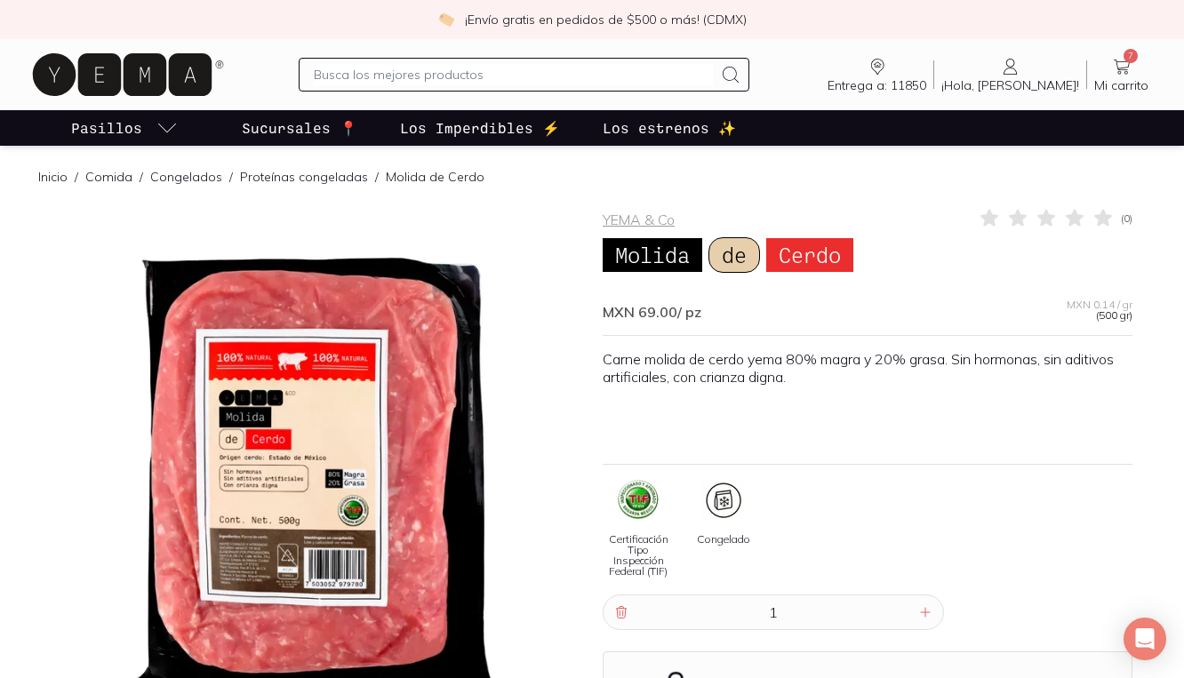
click at [1124, 68] on icon at bounding box center [1121, 66] width 21 height 21
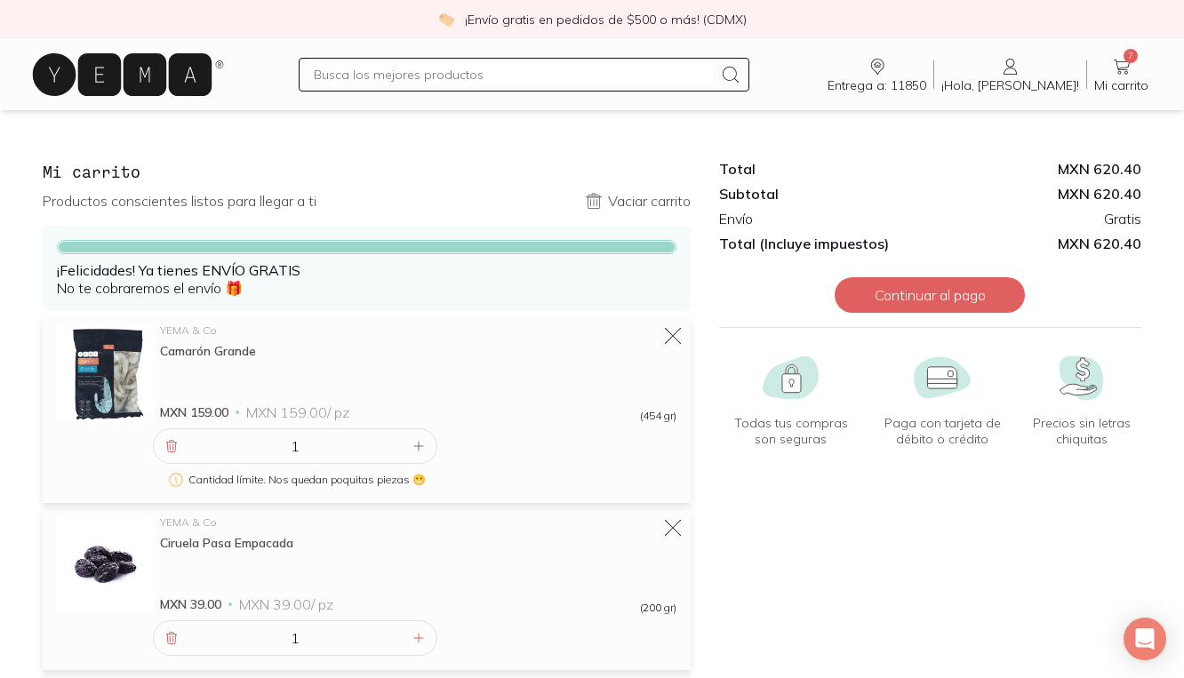
click at [491, 73] on input "text" at bounding box center [513, 74] width 399 height 21
type input "vino"
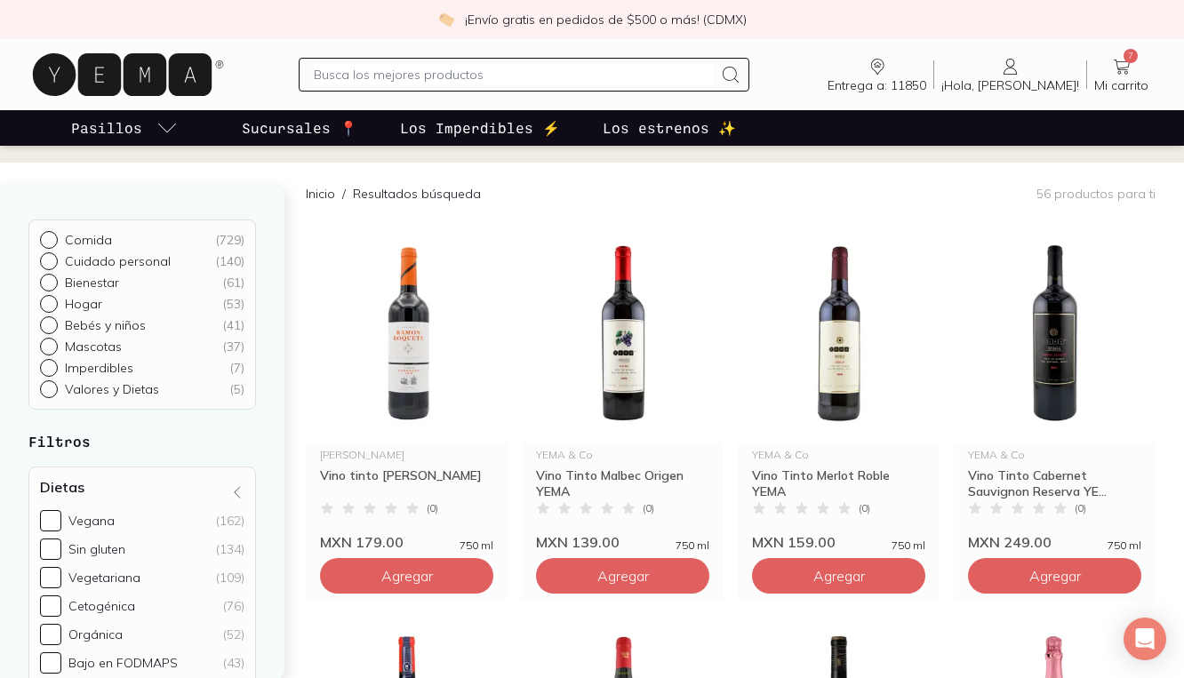
scroll to position [114, 0]
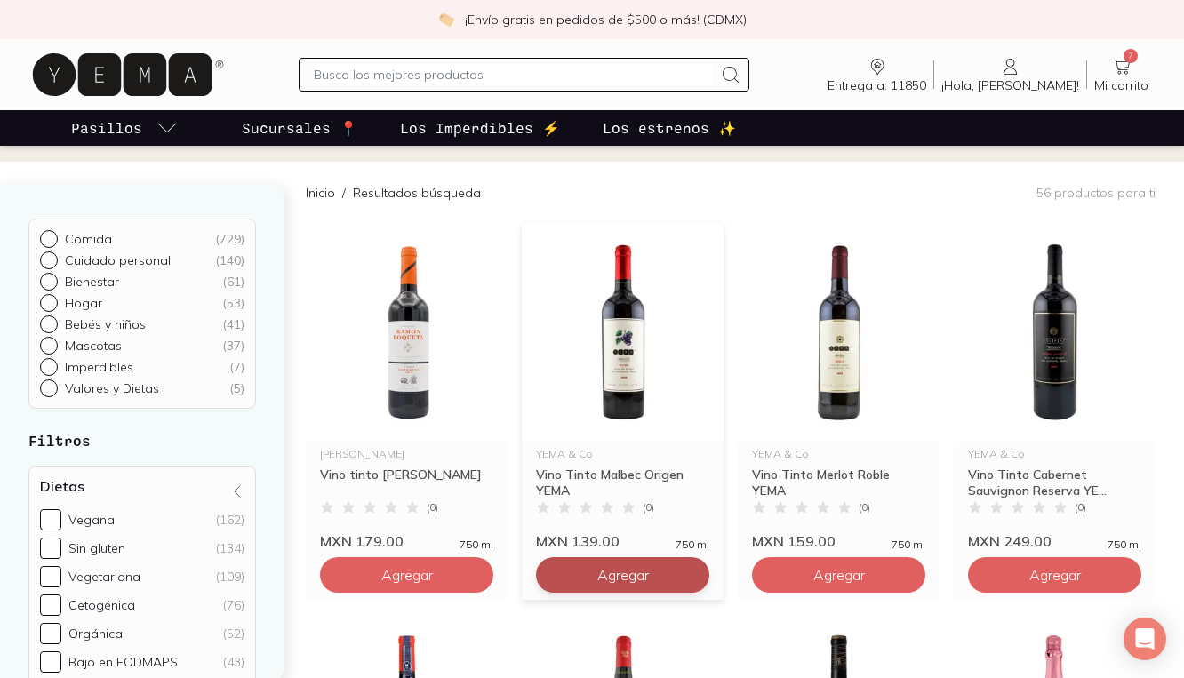
click at [493, 575] on button "Agregar" at bounding box center [406, 576] width 173 height 36
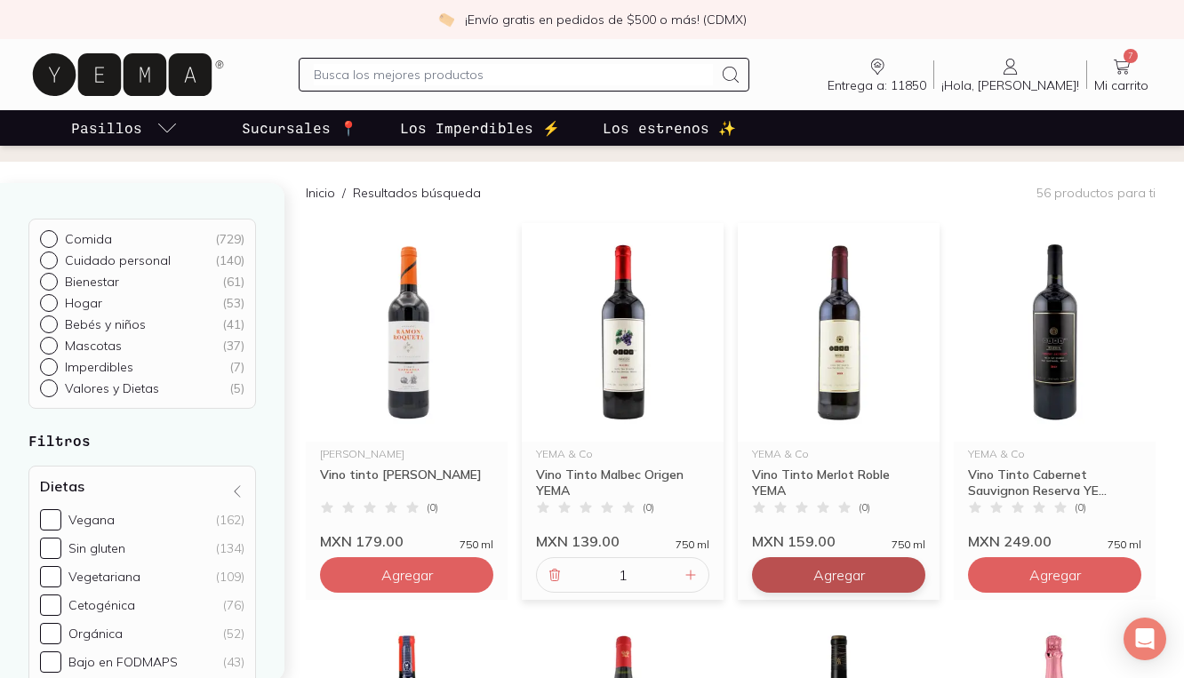
click at [433, 575] on span "Agregar" at bounding box center [407, 575] width 52 height 18
click at [1114, 70] on icon at bounding box center [1121, 66] width 21 height 21
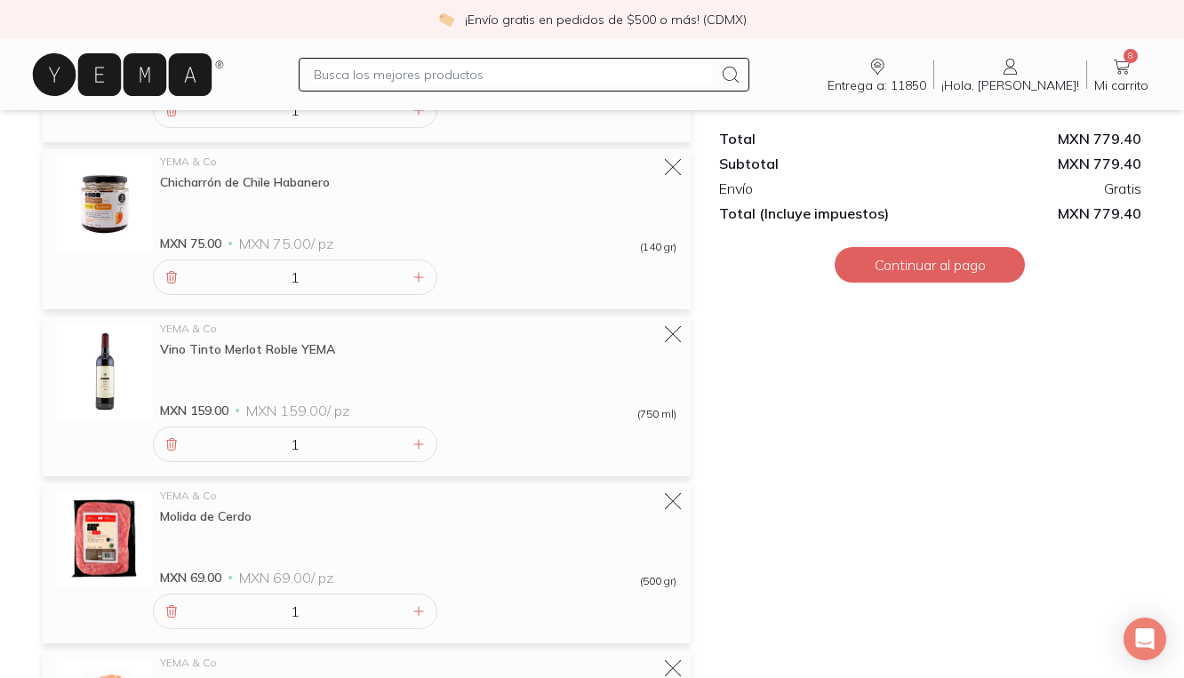
scroll to position [608, 0]
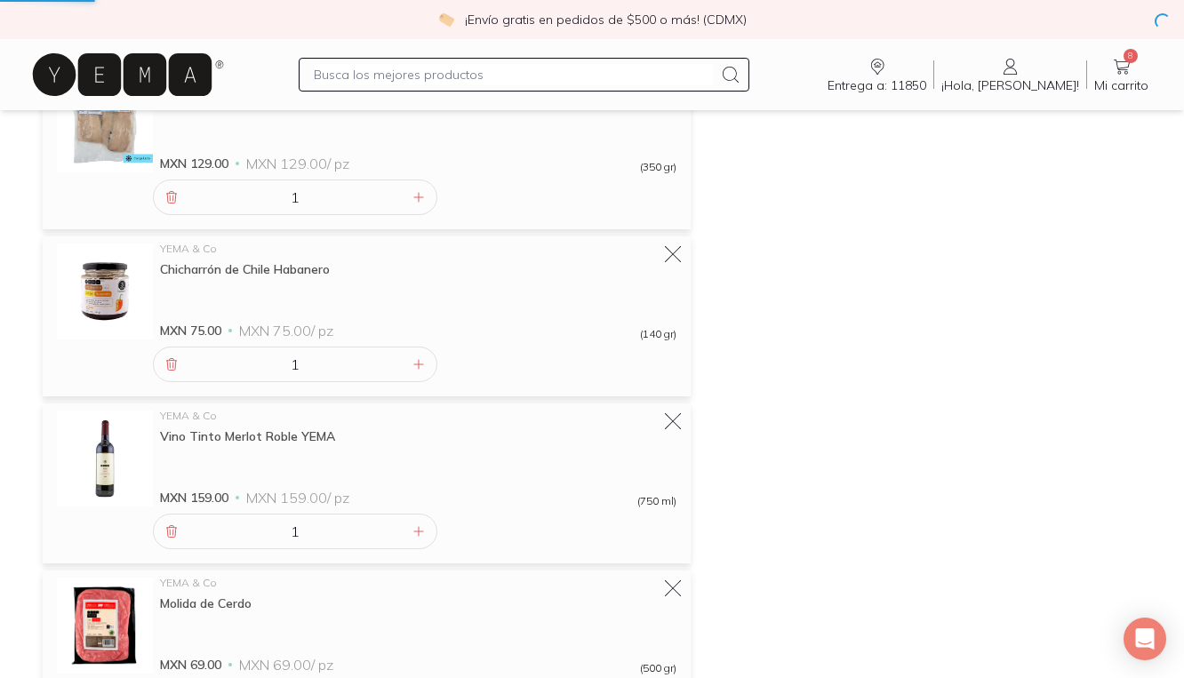
scroll to position [114, 0]
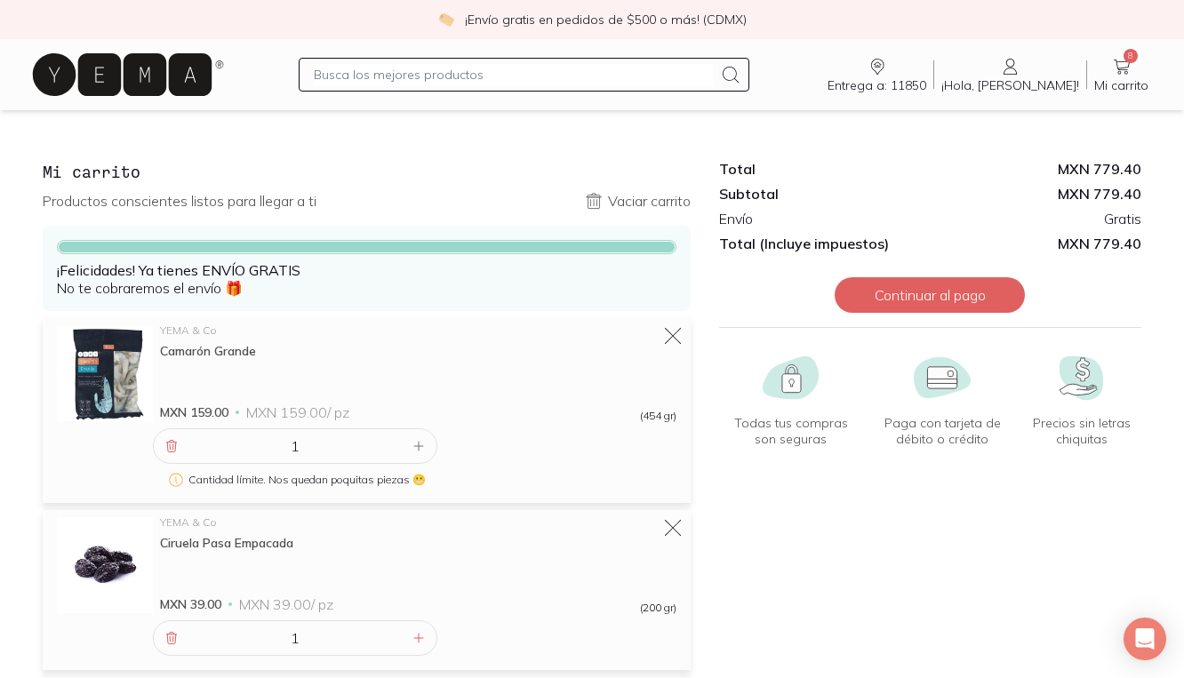
click at [421, 70] on input "text" at bounding box center [513, 74] width 399 height 21
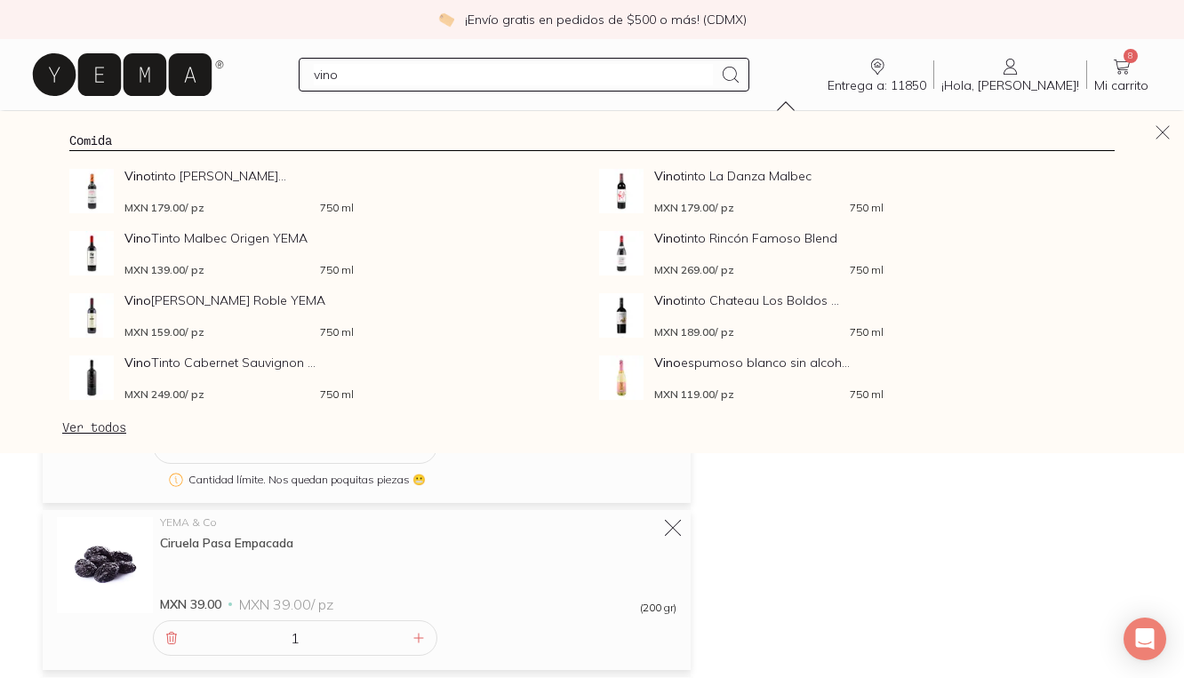
type input "vino"
click at [742, 80] on icon at bounding box center [730, 74] width 21 height 21
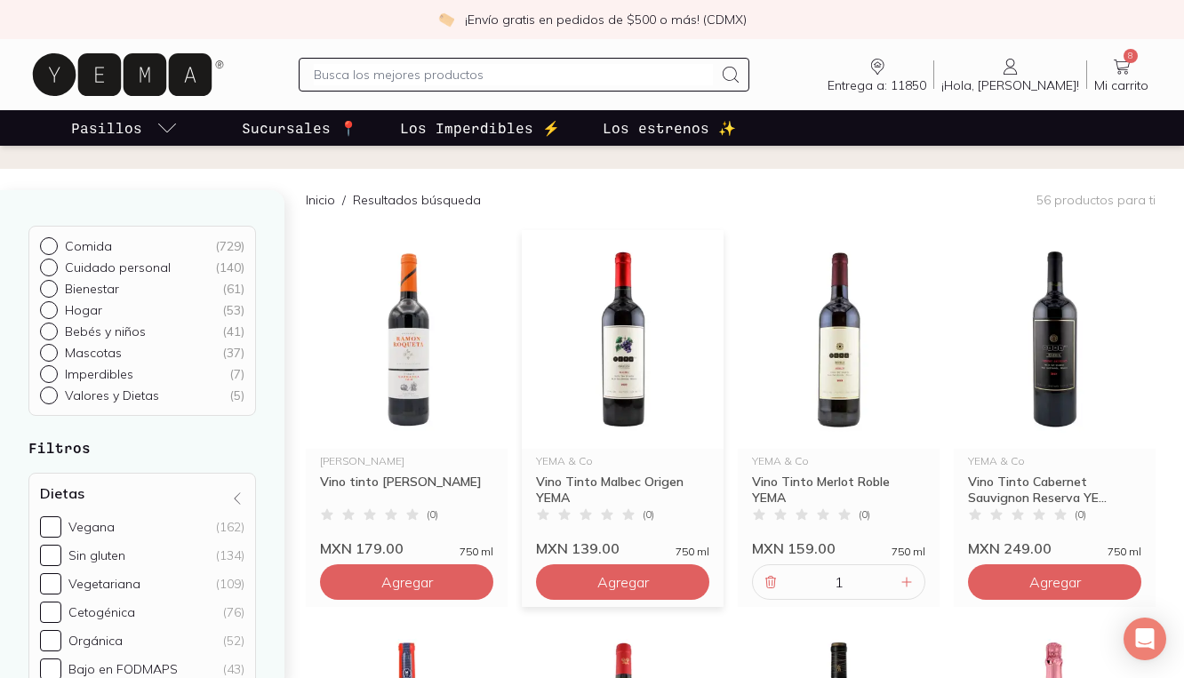
scroll to position [135, 0]
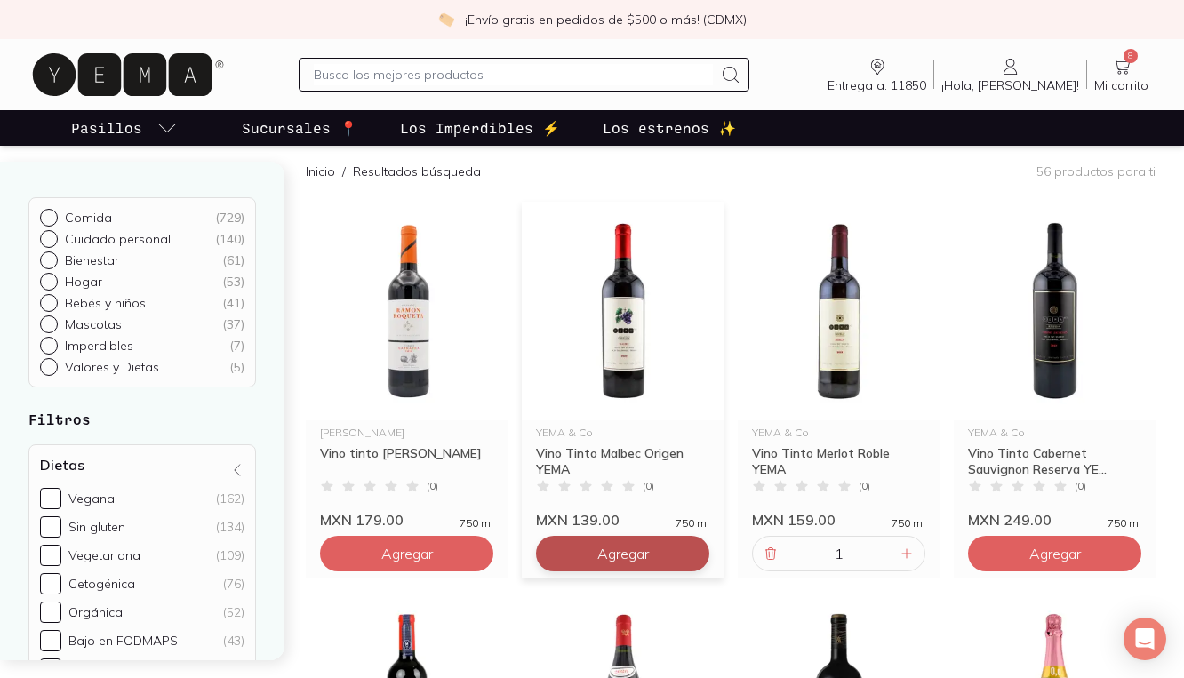
click at [433, 546] on span "Agregar" at bounding box center [407, 554] width 52 height 18
click at [1124, 68] on icon at bounding box center [1121, 66] width 21 height 21
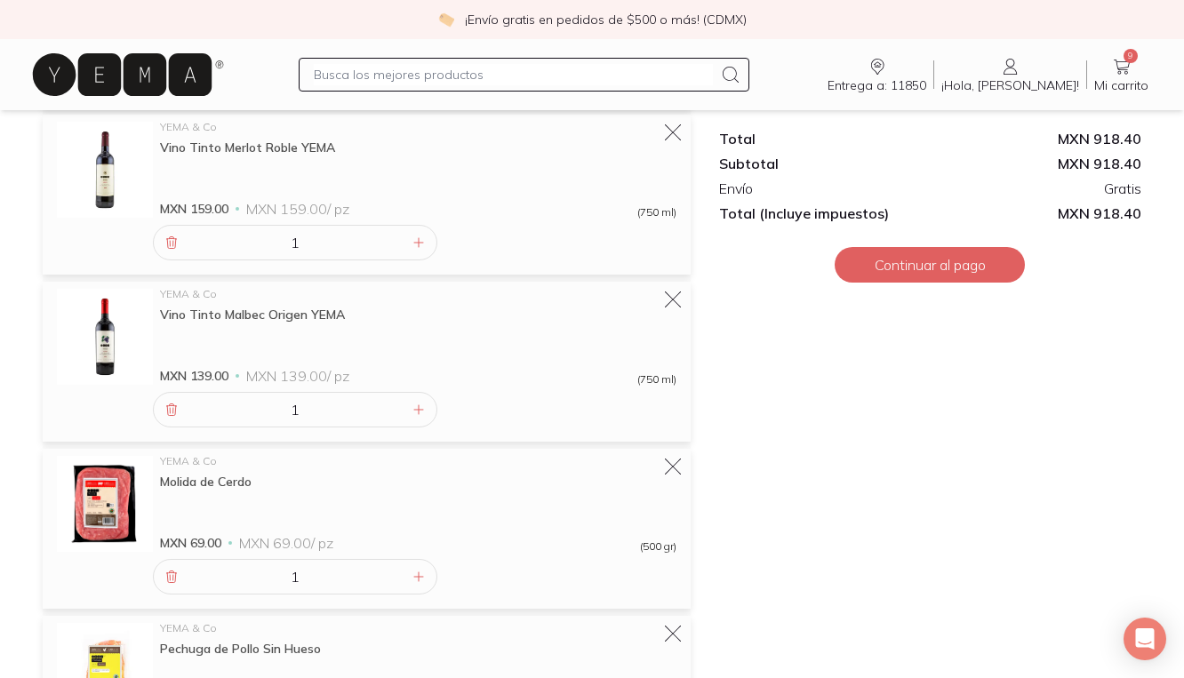
scroll to position [903, 0]
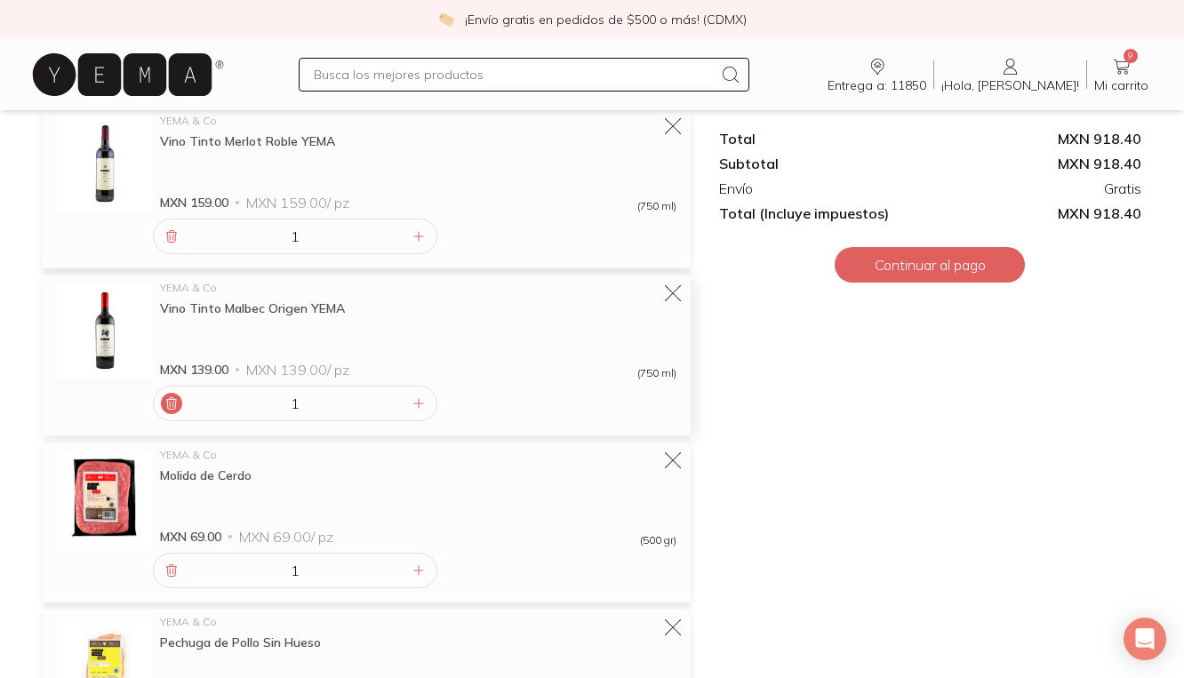
click at [170, 407] on icon at bounding box center [171, 404] width 14 height 14
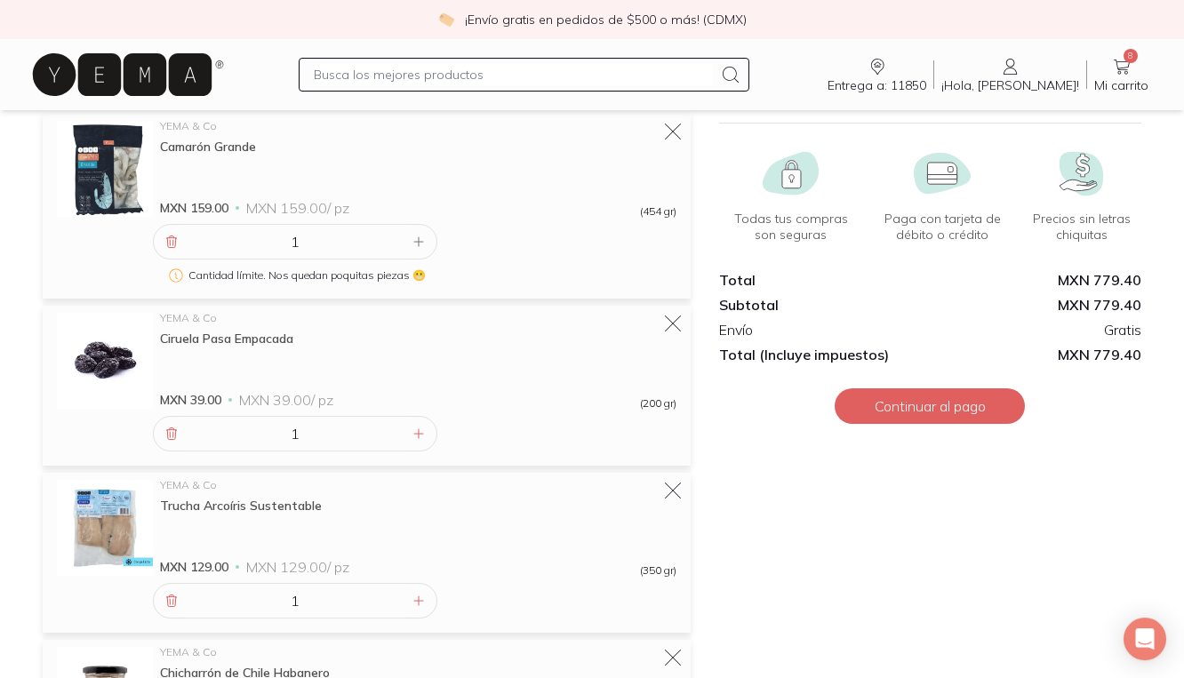
scroll to position [0, 0]
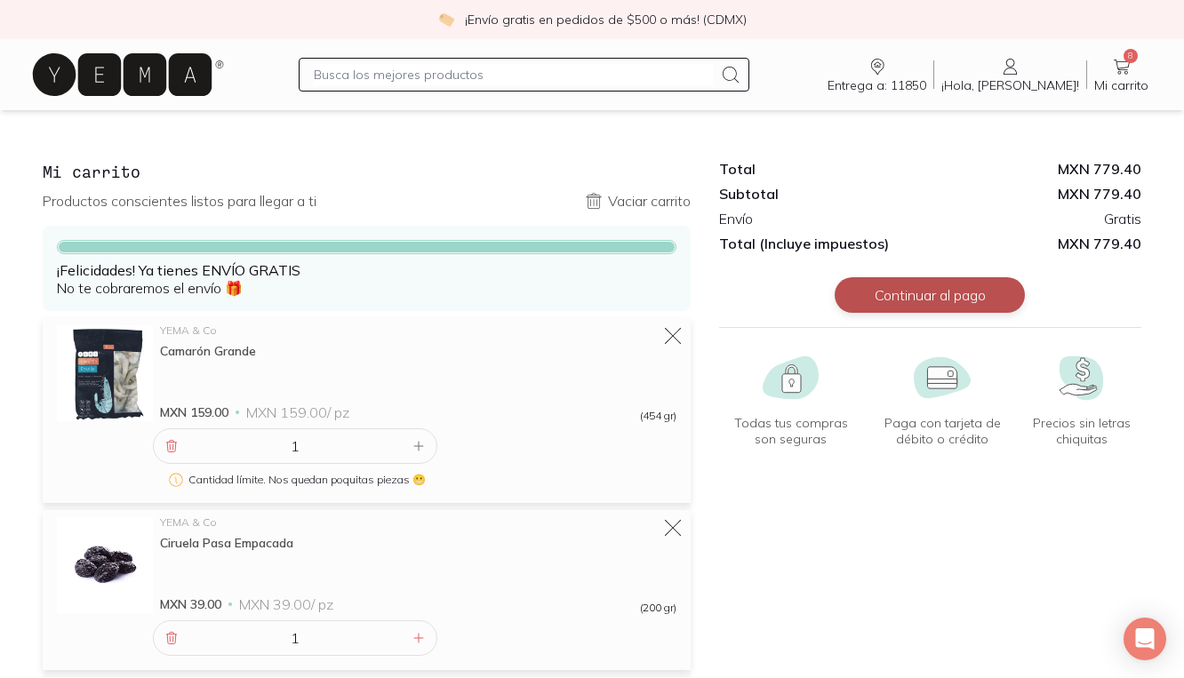
click at [912, 293] on button "Continuar al pago" at bounding box center [930, 295] width 190 height 36
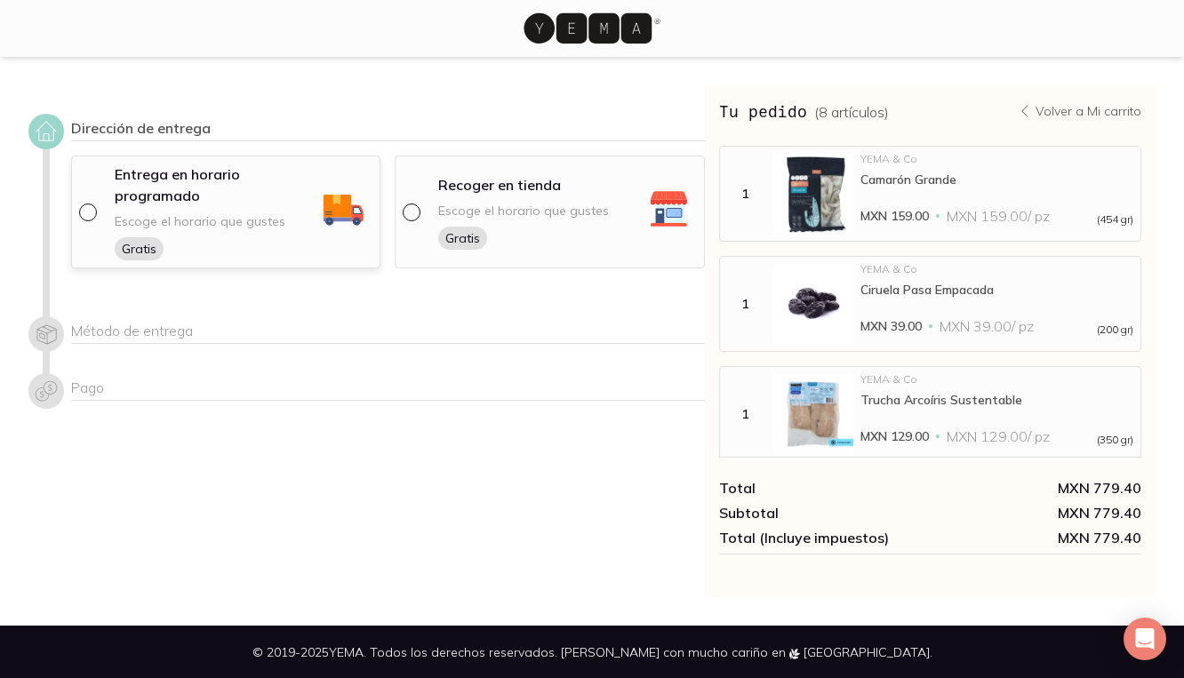
click at [88, 216] on input "radio" at bounding box center [86, 211] width 14 height 14
radio input "true"
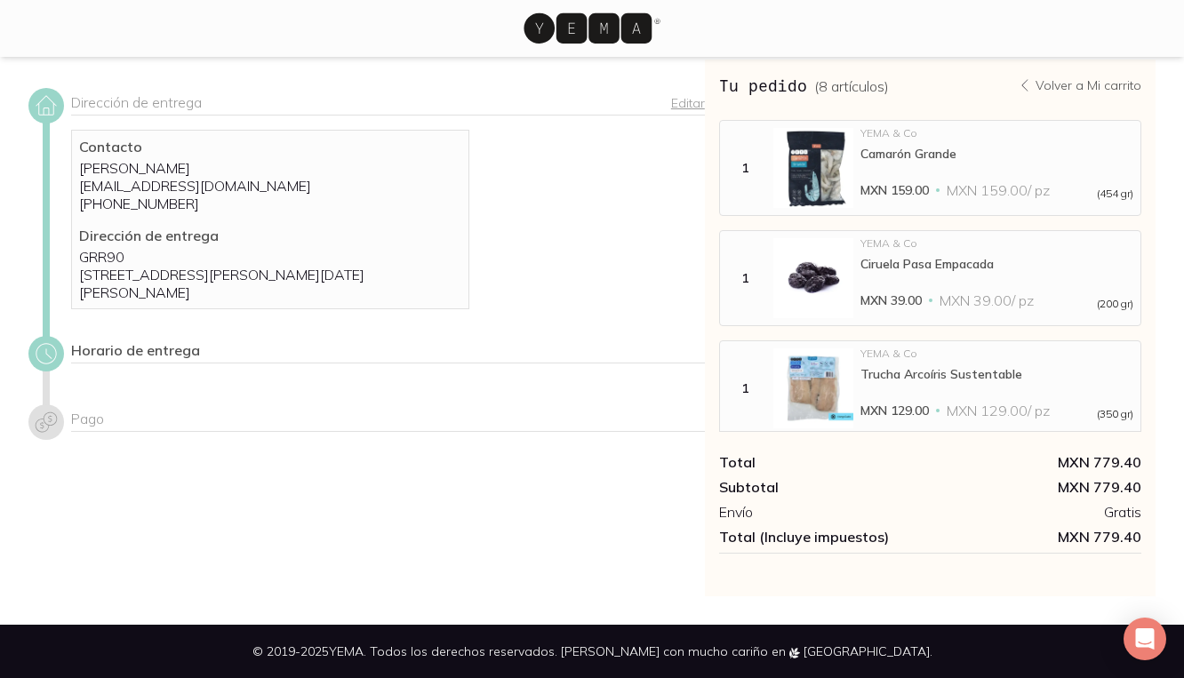
scroll to position [27, 0]
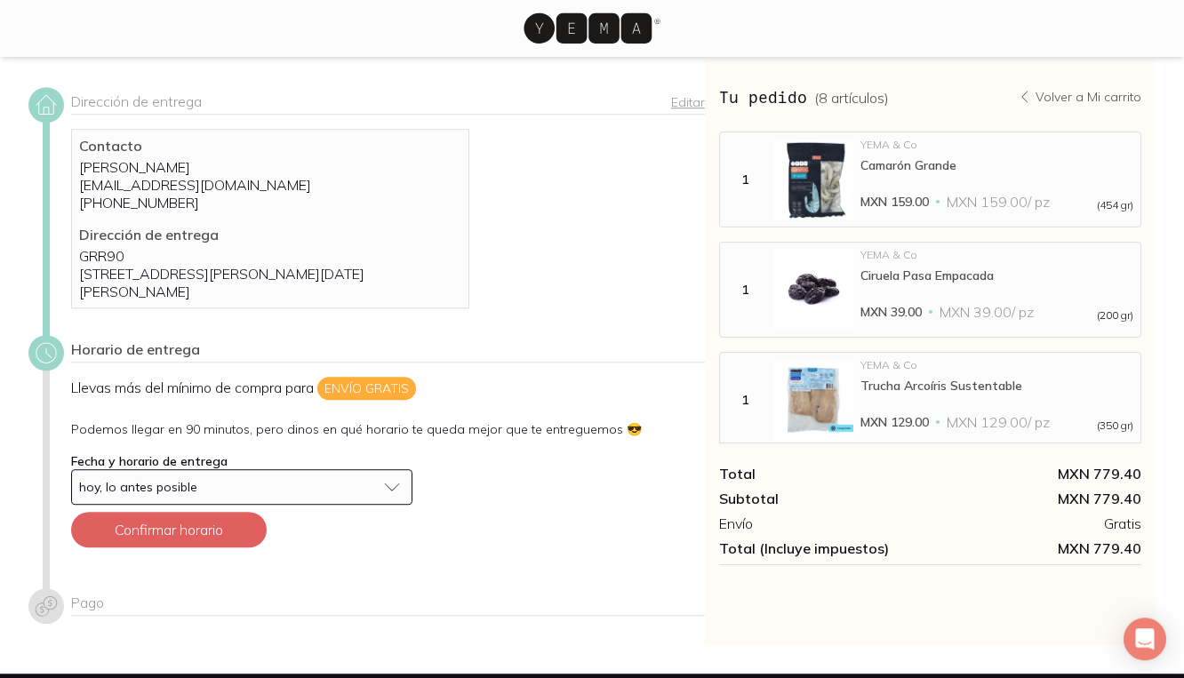
click at [259, 505] on button "hoy, lo antes posible" at bounding box center [241, 487] width 341 height 36
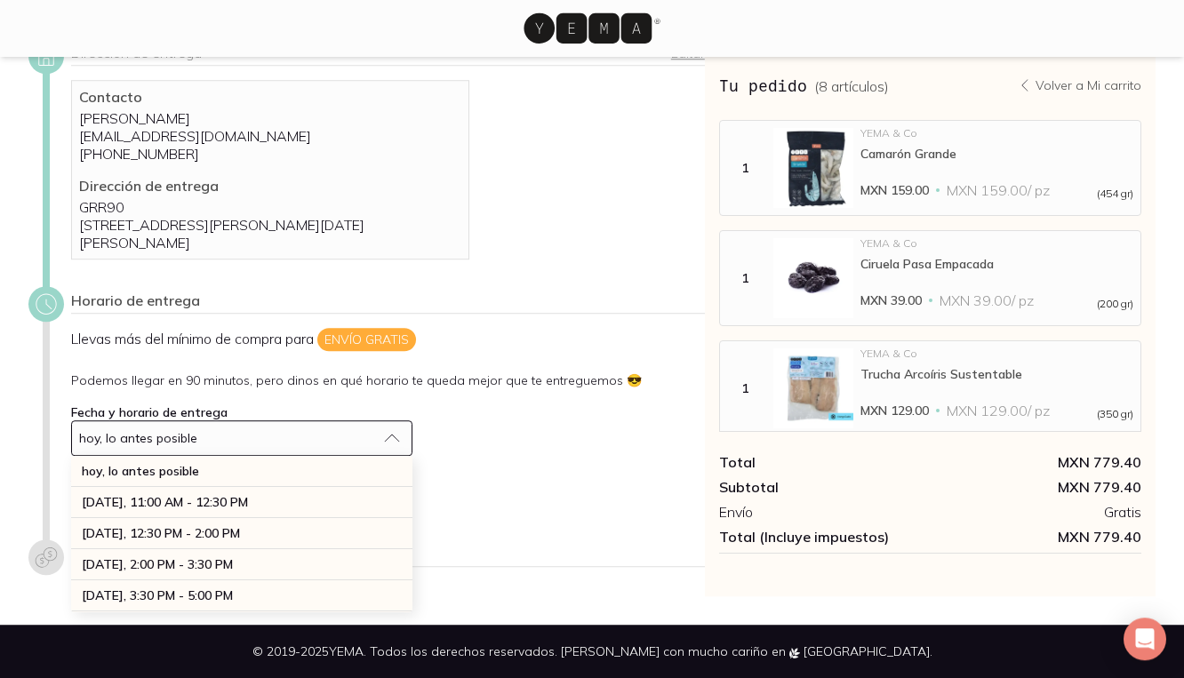
scroll to position [93, 0]
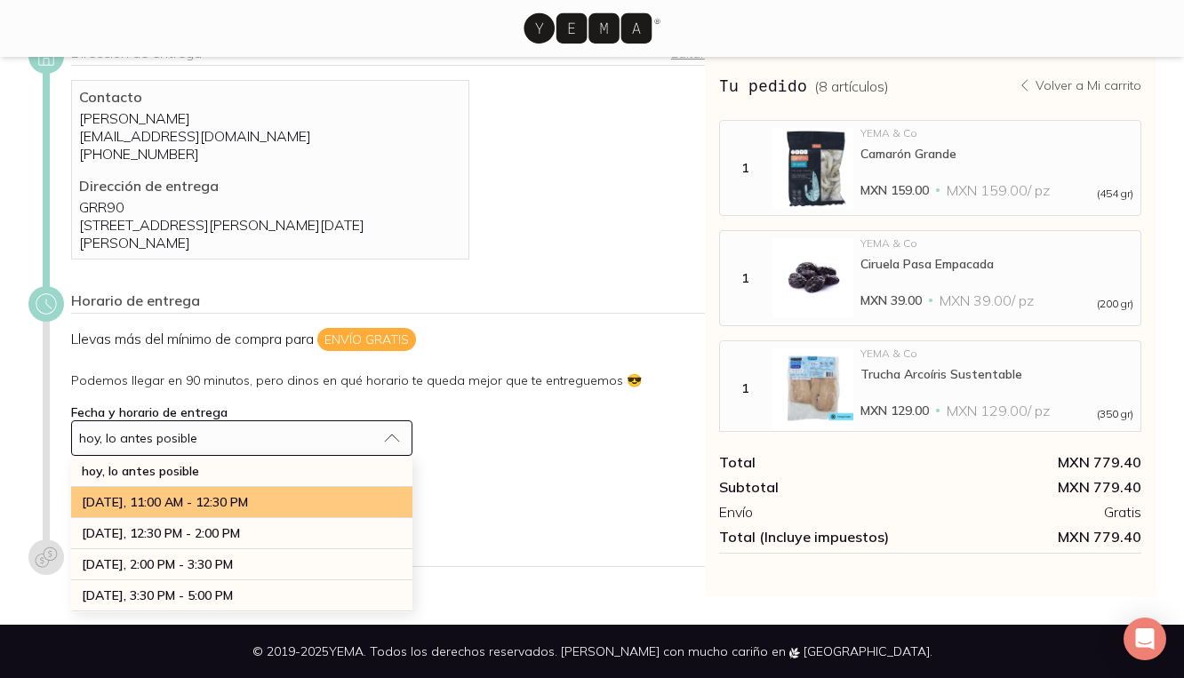
click at [291, 504] on div "[DATE], 11:00 AM - 12:30 PM" at bounding box center [241, 502] width 341 height 31
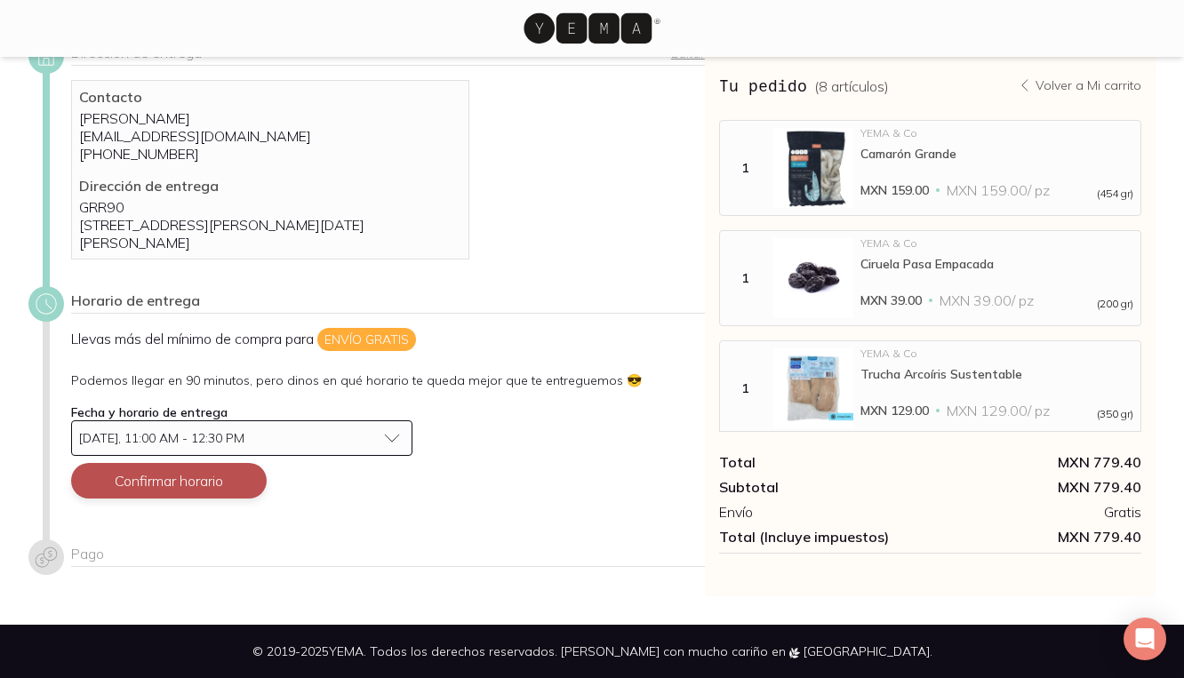
click at [221, 480] on button "Confirmar horario" at bounding box center [169, 481] width 196 height 36
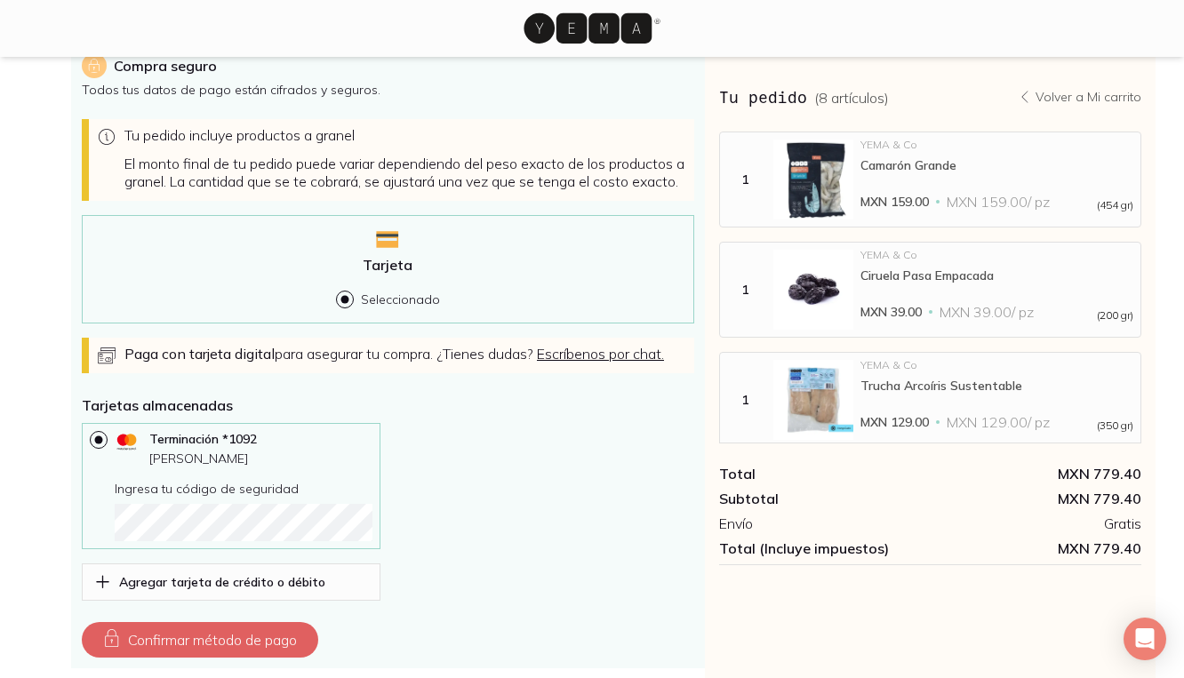
scroll to position [534, 0]
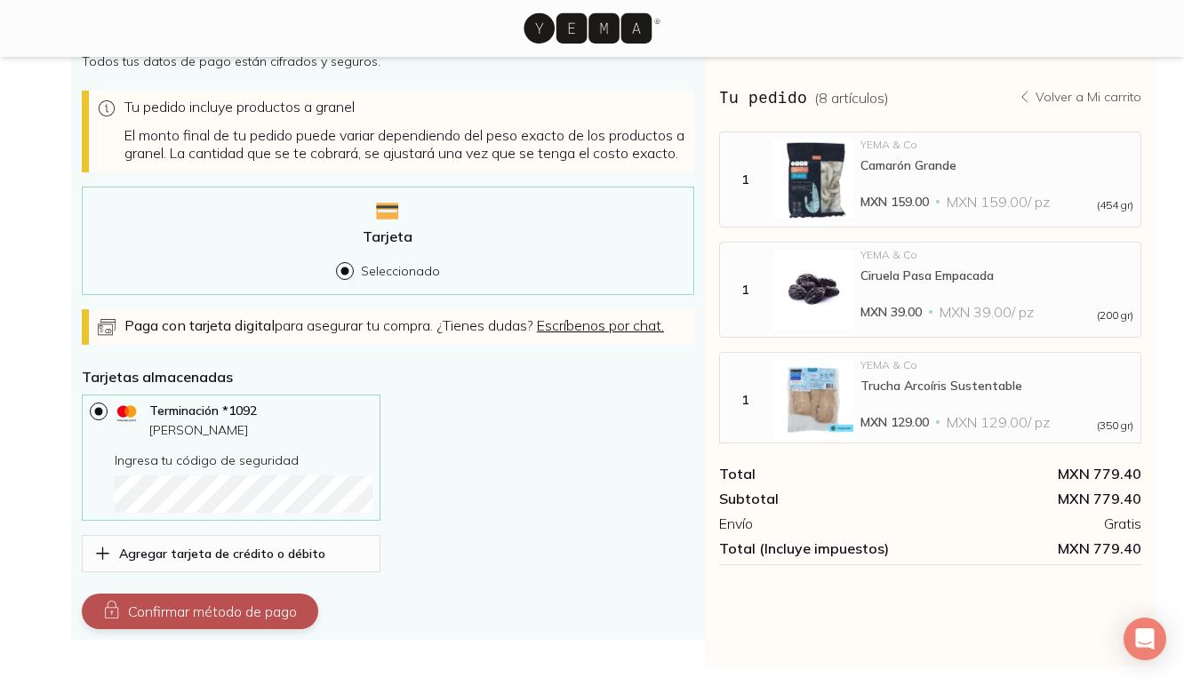
click at [238, 630] on button "Confirmar método de pago" at bounding box center [200, 612] width 237 height 36
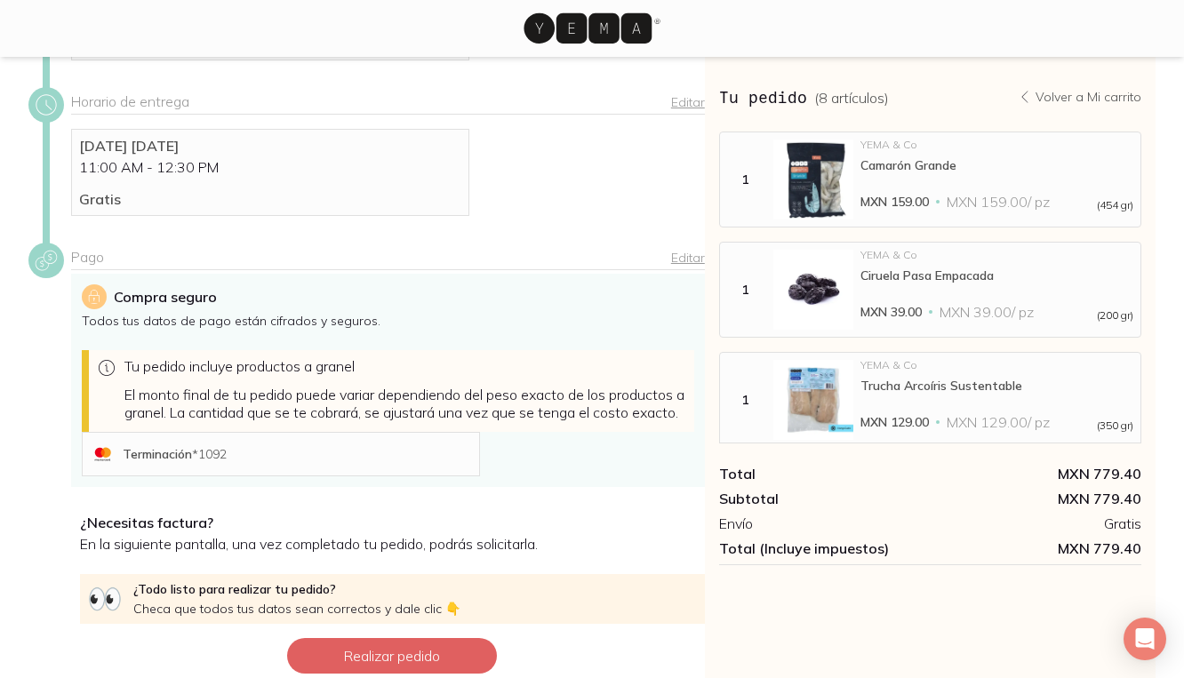
scroll to position [423, 0]
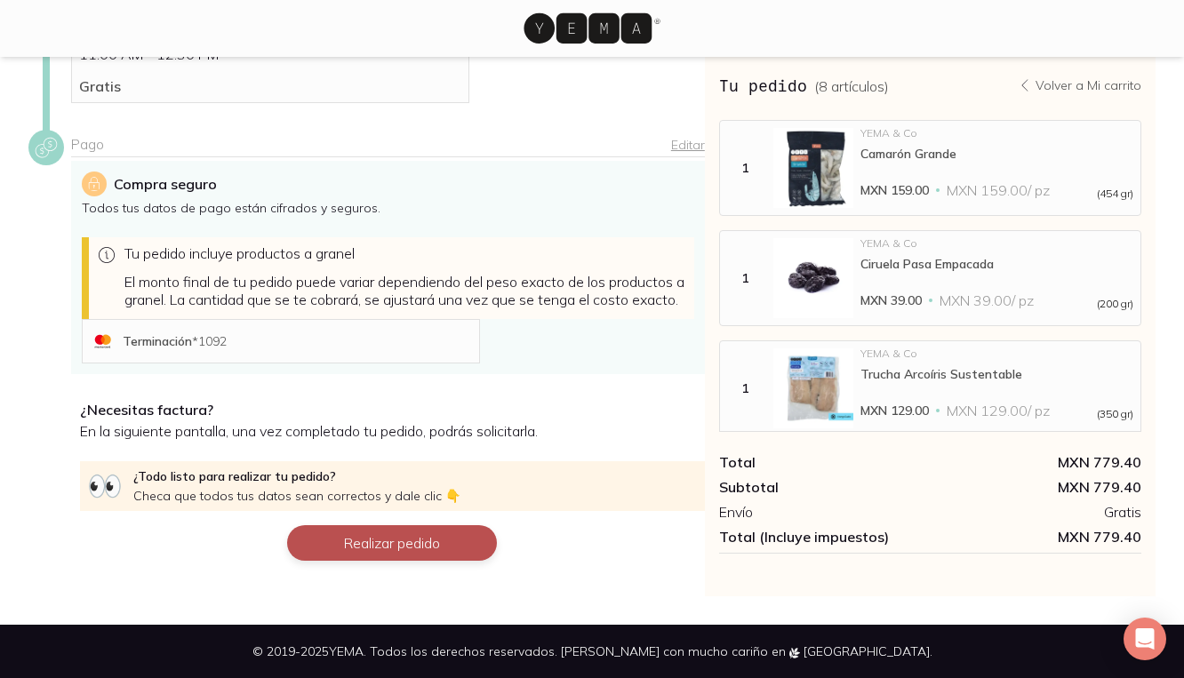
click at [433, 540] on button "Realizar pedido" at bounding box center [392, 543] width 210 height 36
